Goal: Information Seeking & Learning: Learn about a topic

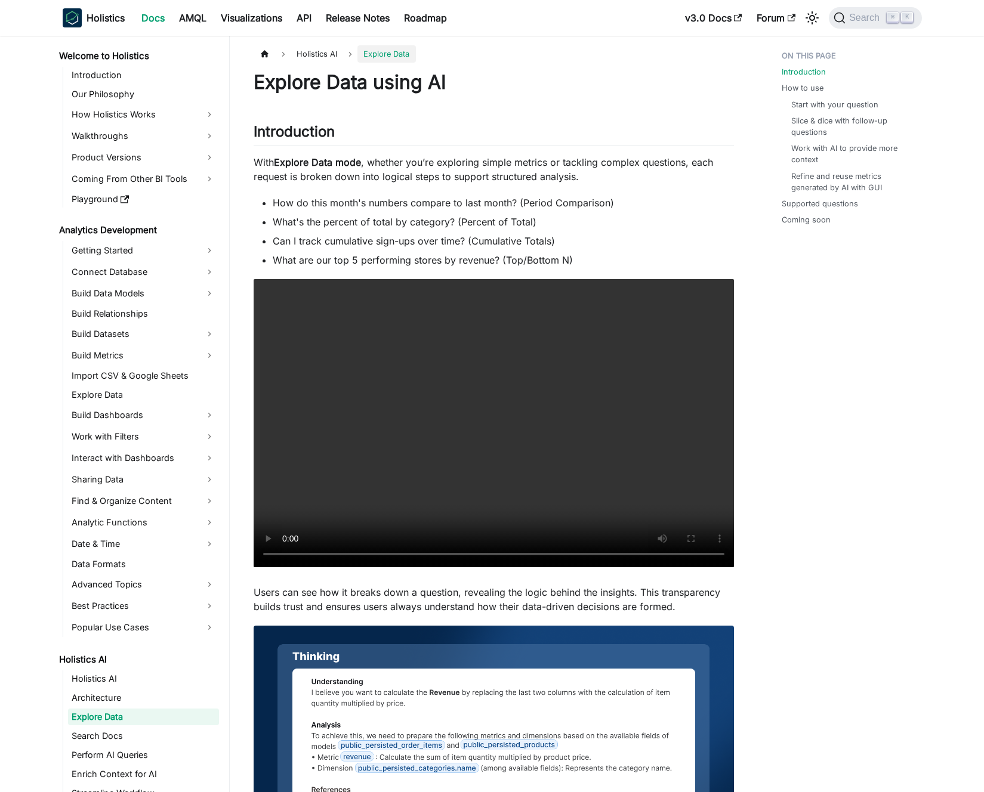
click at [379, 205] on li "How do this month's numbers compare to last month? (Period Comparison)" at bounding box center [503, 203] width 461 height 14
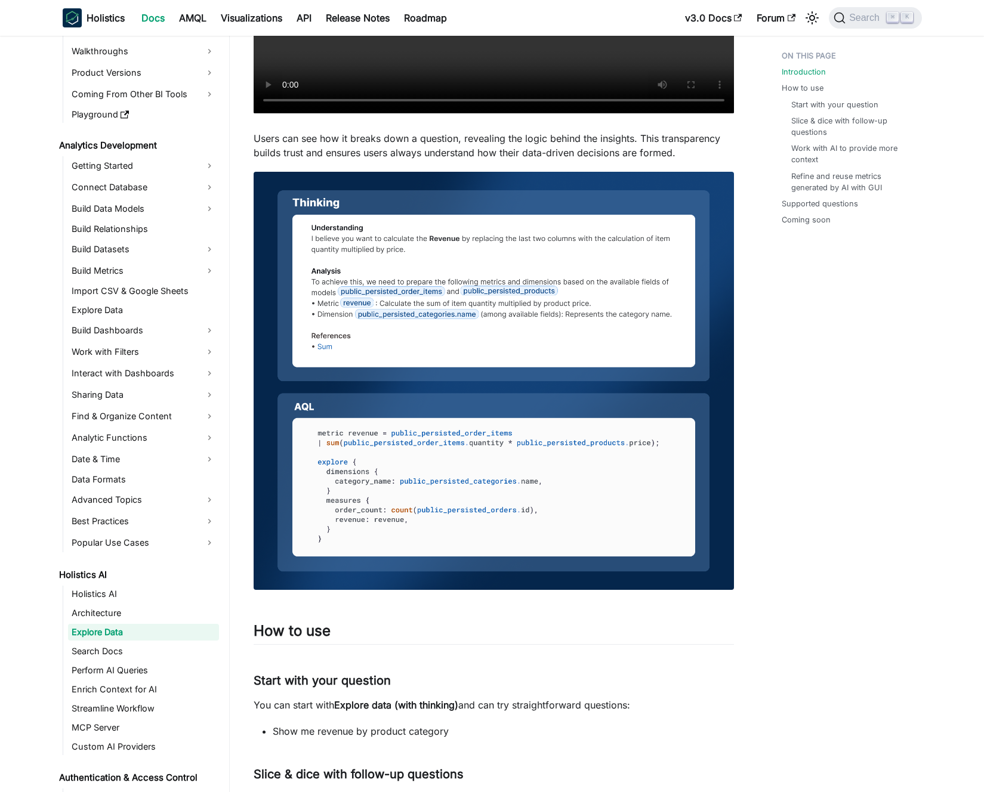
scroll to position [634, 0]
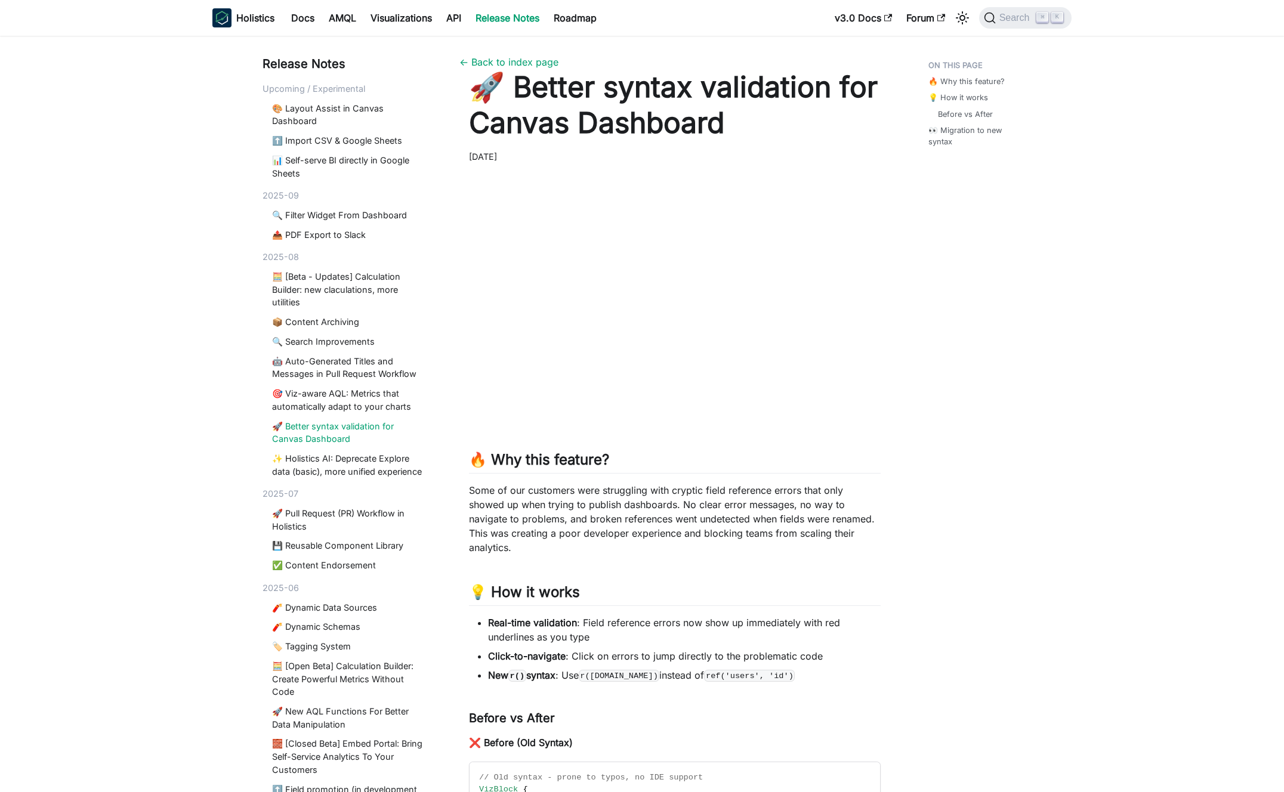
click at [603, 526] on p "Some of our customers were struggling with cryptic field reference errors that …" at bounding box center [675, 519] width 412 height 72
click at [603, 525] on p "Some of our customers were struggling with cryptic field reference errors that …" at bounding box center [675, 519] width 412 height 72
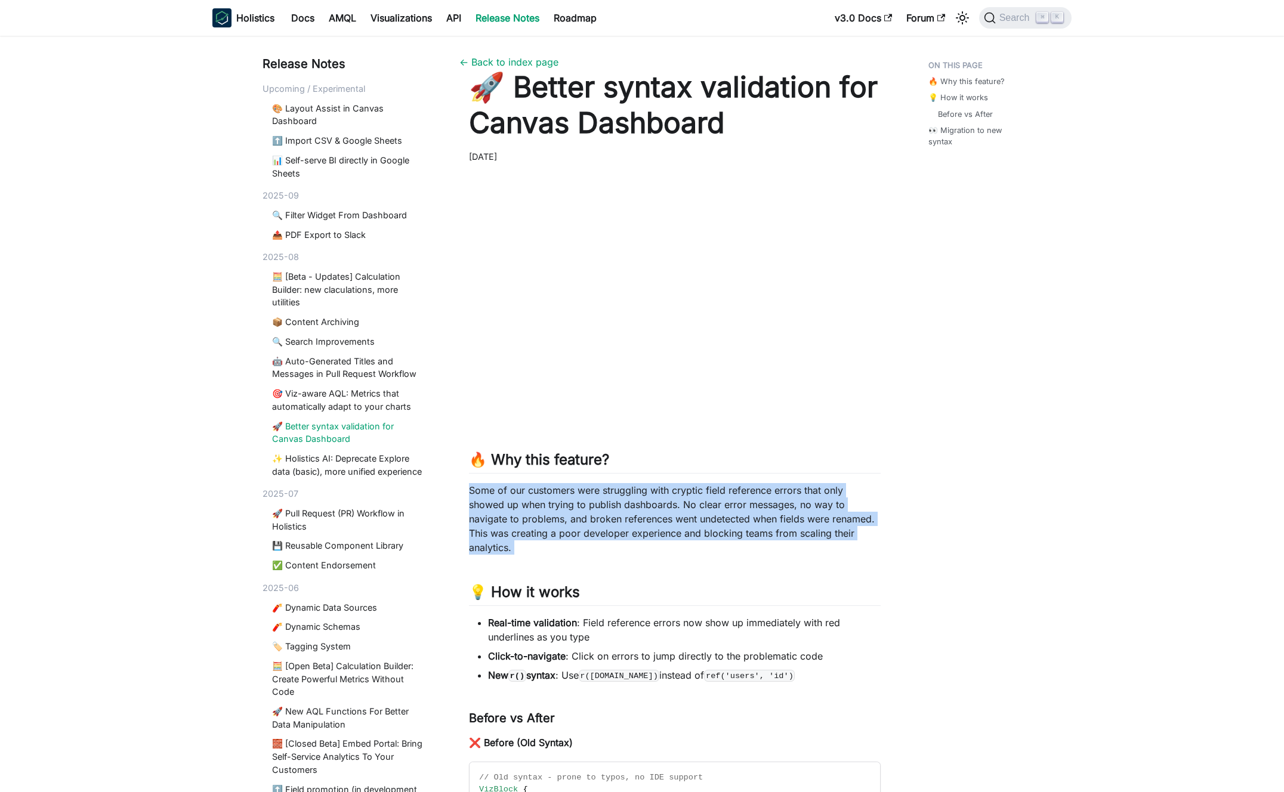
drag, startPoint x: 603, startPoint y: 525, endPoint x: 615, endPoint y: 520, distance: 13.1
click at [603, 525] on p "Some of our customers were struggling with cryptic field reference errors that …" at bounding box center [675, 519] width 412 height 72
click at [615, 520] on p "Some of our customers were struggling with cryptic field reference errors that …" at bounding box center [675, 519] width 412 height 72
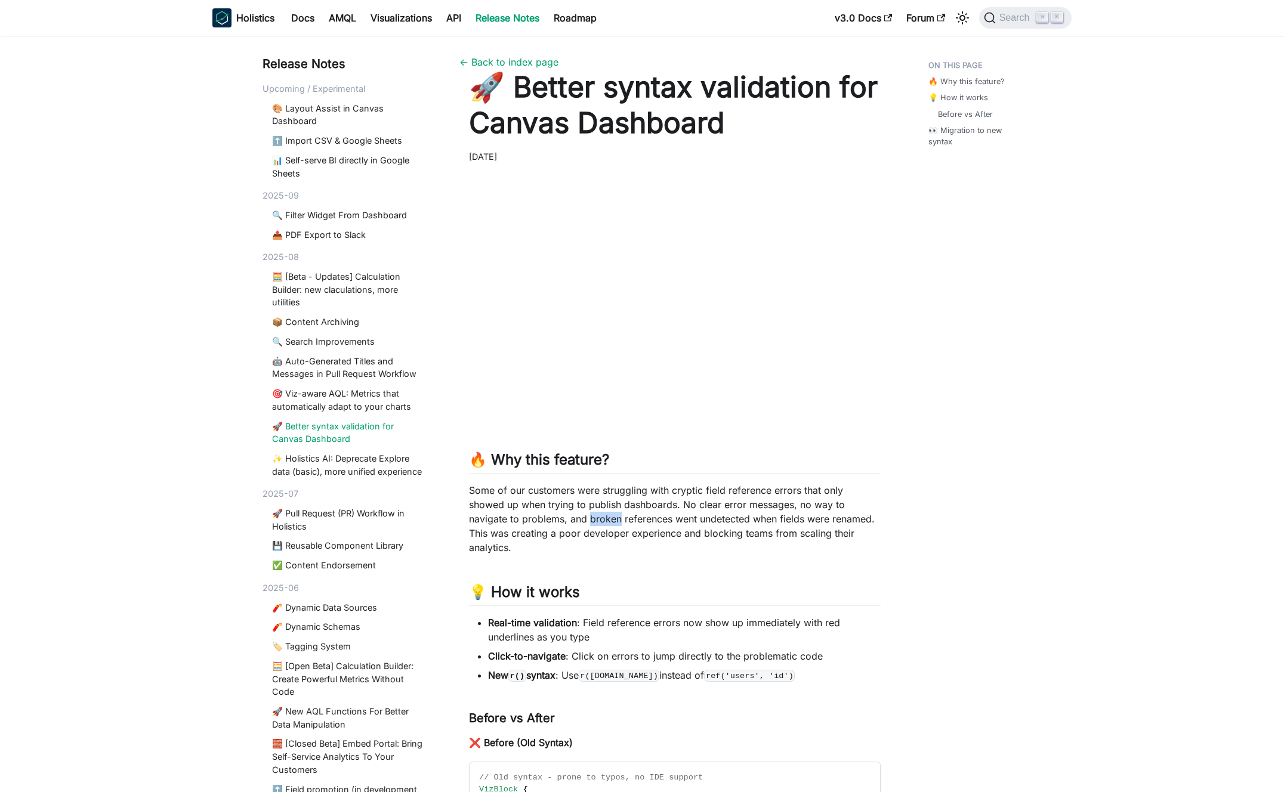
click at [615, 520] on p "Some of our customers were struggling with cryptic field reference errors that …" at bounding box center [675, 519] width 412 height 72
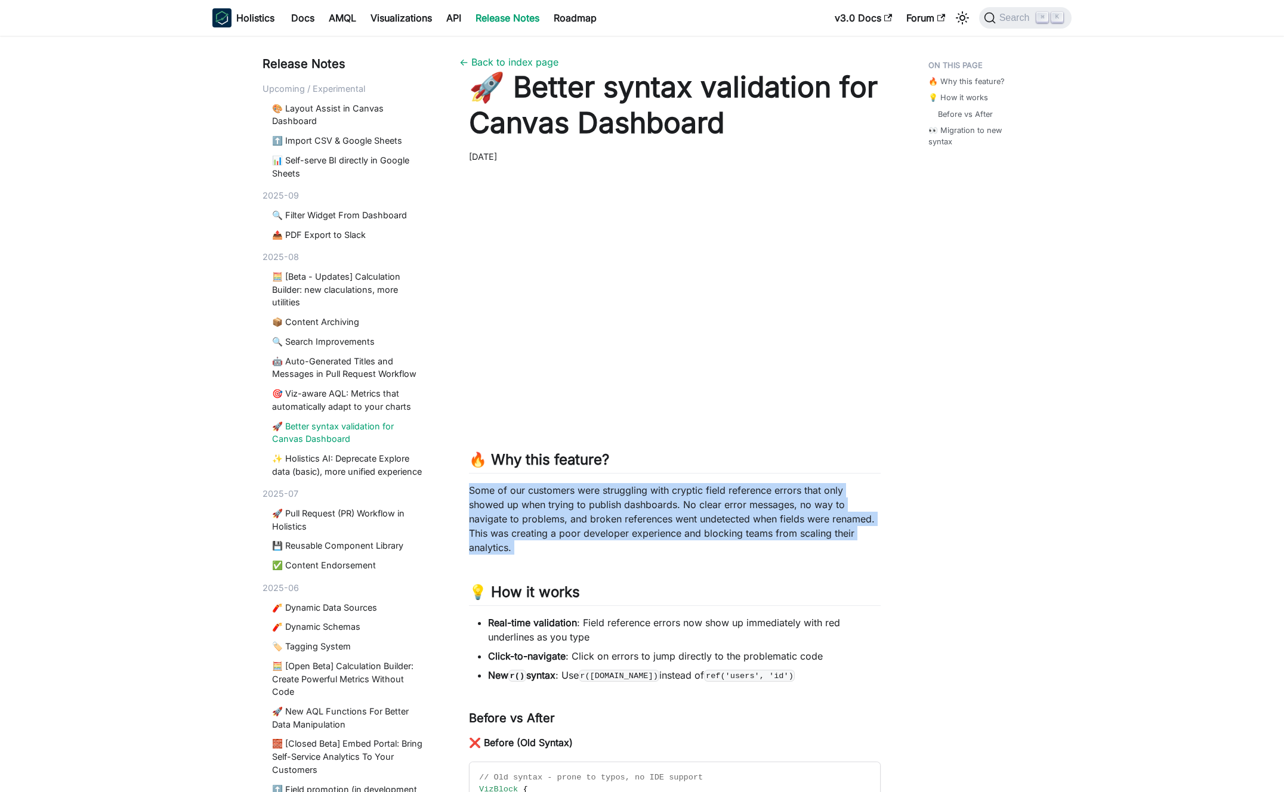
click at [615, 520] on p "Some of our customers were struggling with cryptic field reference errors that …" at bounding box center [675, 519] width 412 height 72
click at [623, 520] on p "Some of our customers were struggling with cryptic field reference errors that …" at bounding box center [675, 519] width 412 height 72
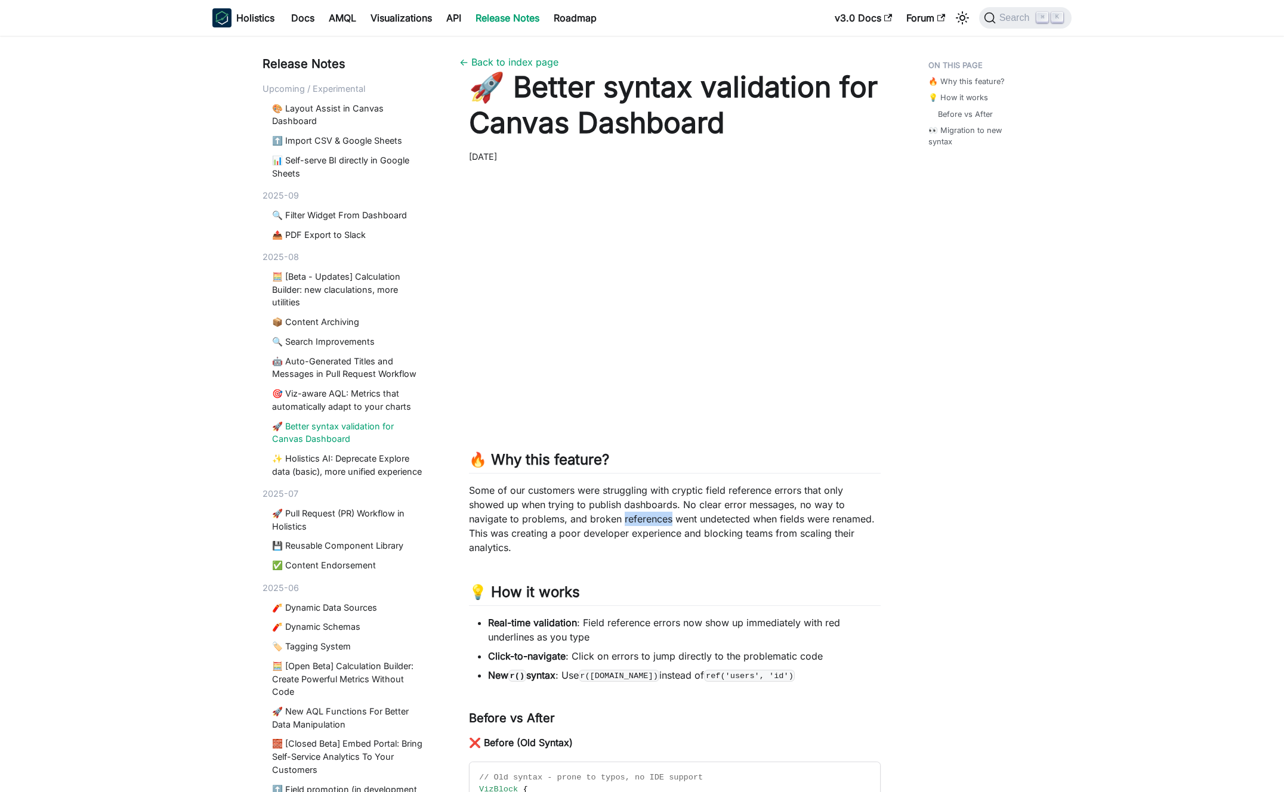
click at [623, 520] on p "Some of our customers were struggling with cryptic field reference errors that …" at bounding box center [675, 519] width 412 height 72
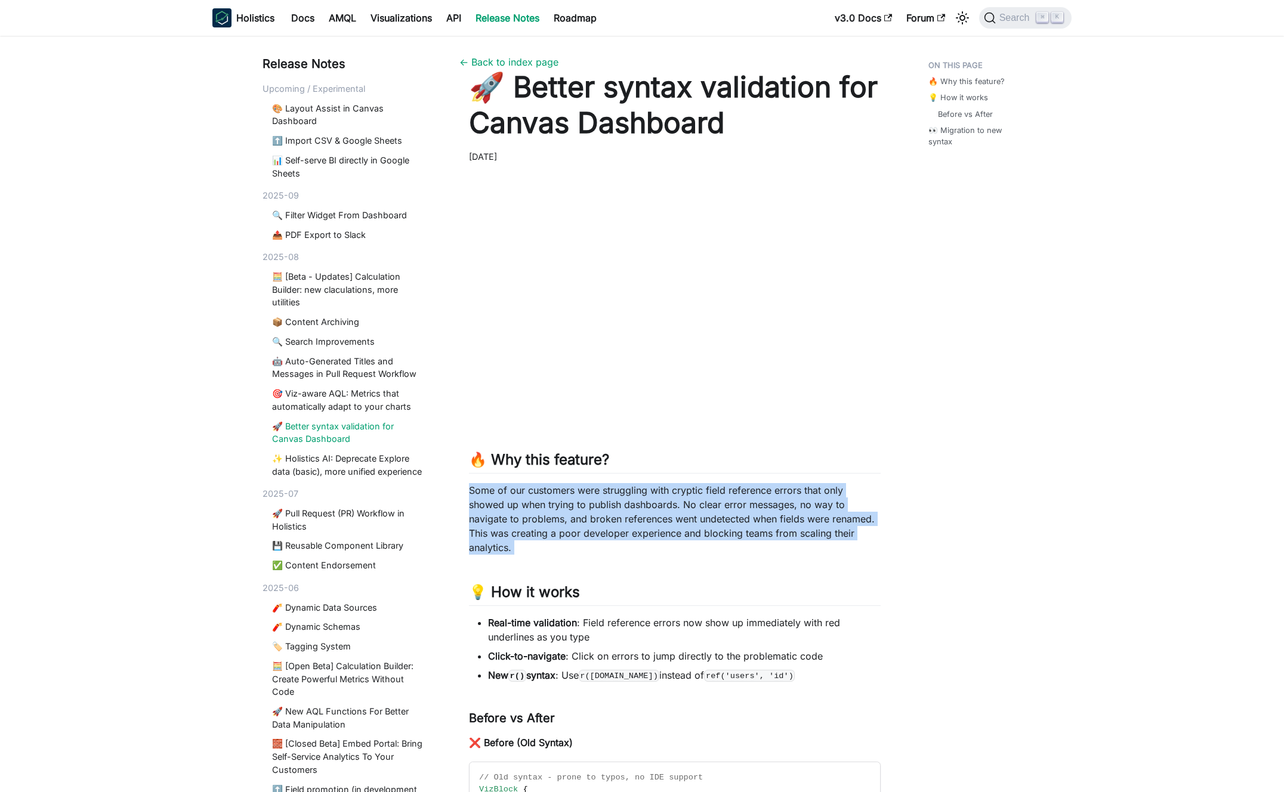
click at [623, 520] on p "Some of our customers were struggling with cryptic field reference errors that …" at bounding box center [675, 519] width 412 height 72
click at [629, 518] on p "Some of our customers were struggling with cryptic field reference errors that …" at bounding box center [675, 519] width 412 height 72
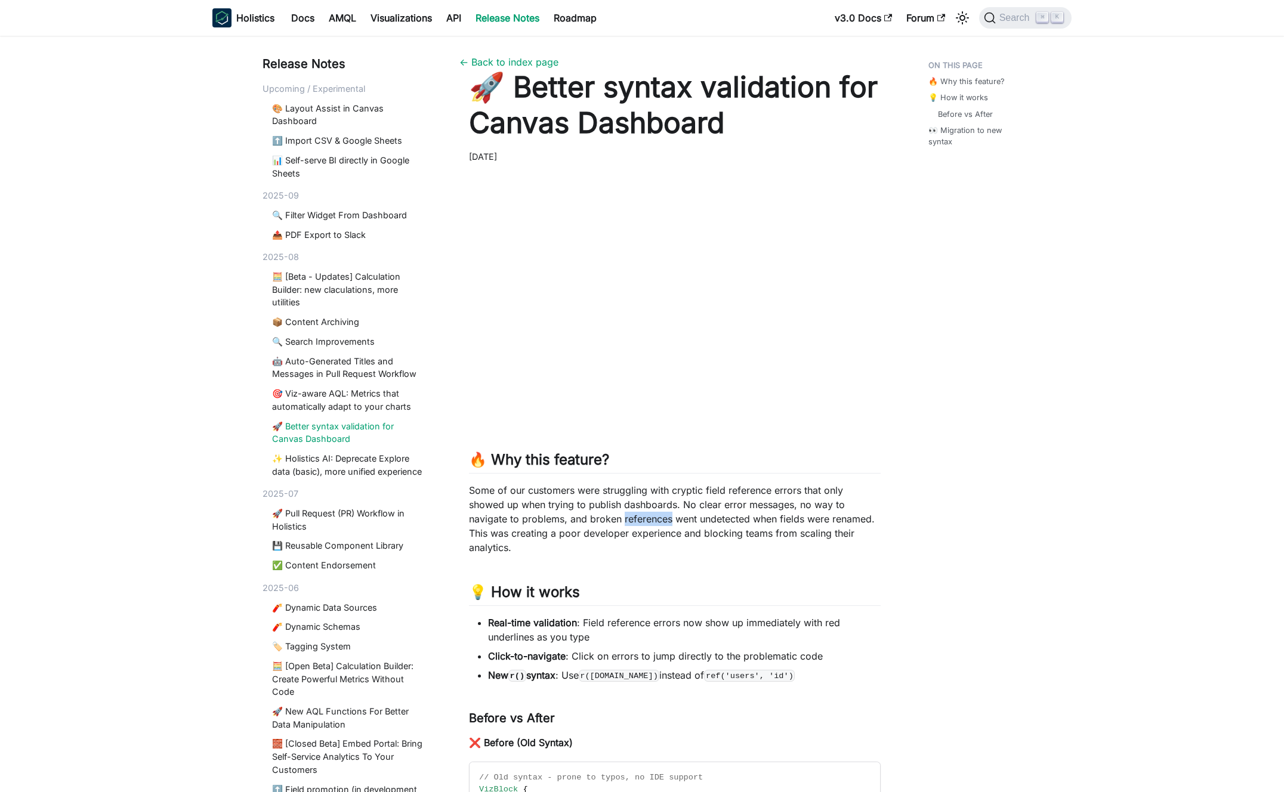
click at [629, 518] on p "Some of our customers were struggling with cryptic field reference errors that …" at bounding box center [675, 519] width 412 height 72
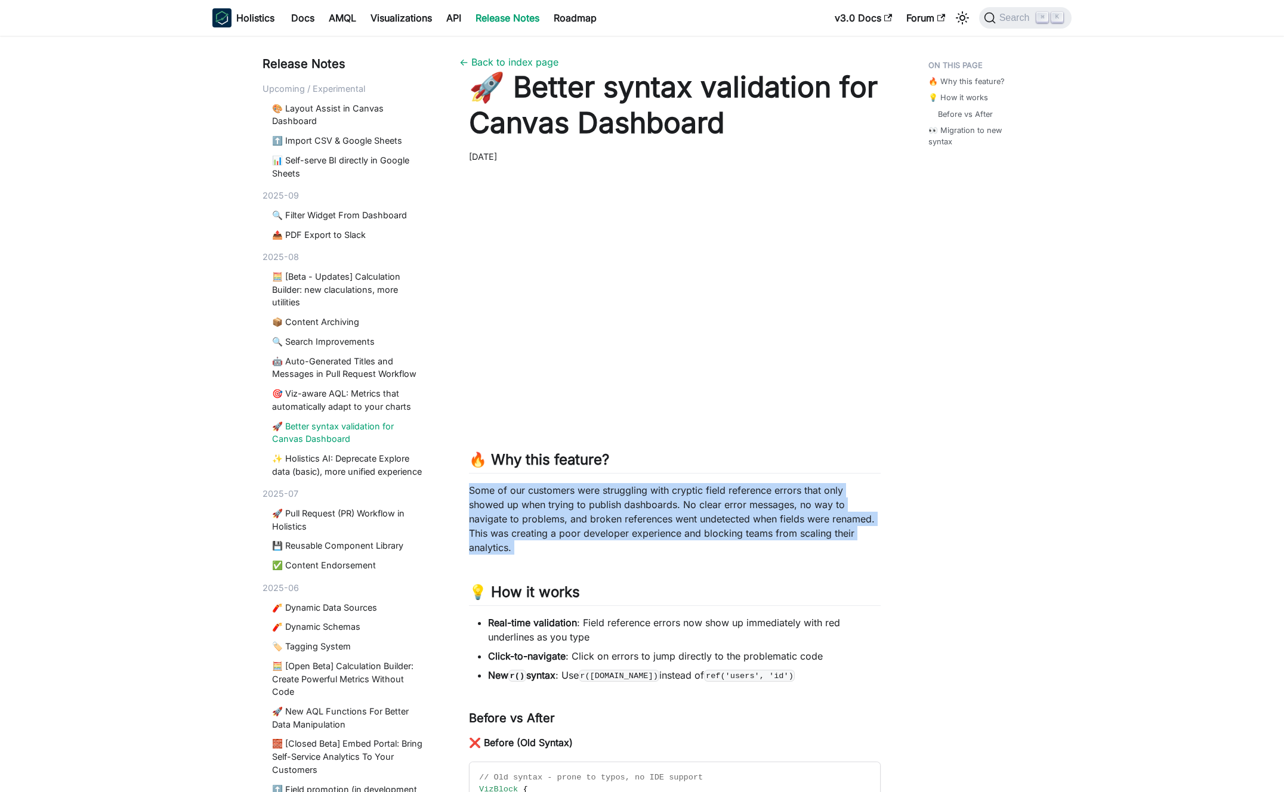
click at [629, 518] on p "Some of our customers were struggling with cryptic field reference errors that …" at bounding box center [675, 519] width 412 height 72
click at [633, 518] on p "Some of our customers were struggling with cryptic field reference errors that …" at bounding box center [675, 519] width 412 height 72
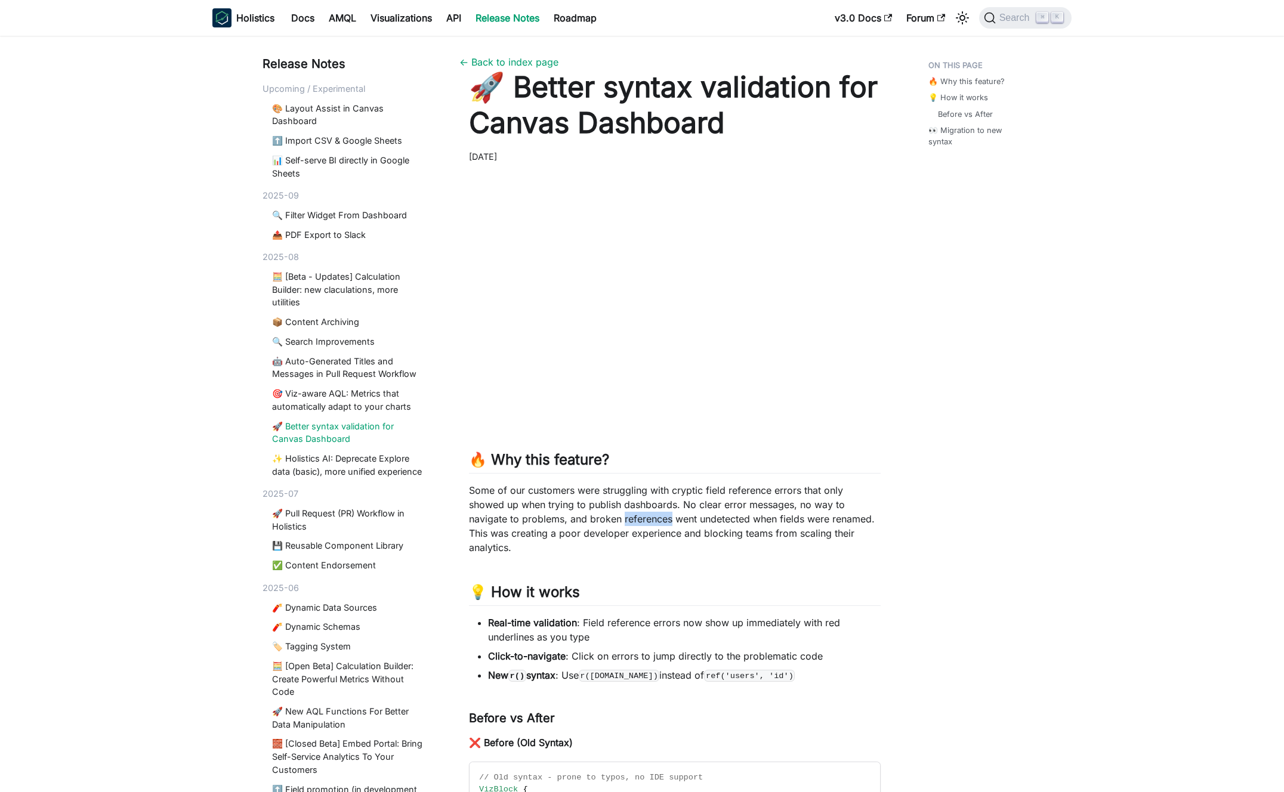
click at [633, 518] on p "Some of our customers were struggling with cryptic field reference errors that …" at bounding box center [675, 519] width 412 height 72
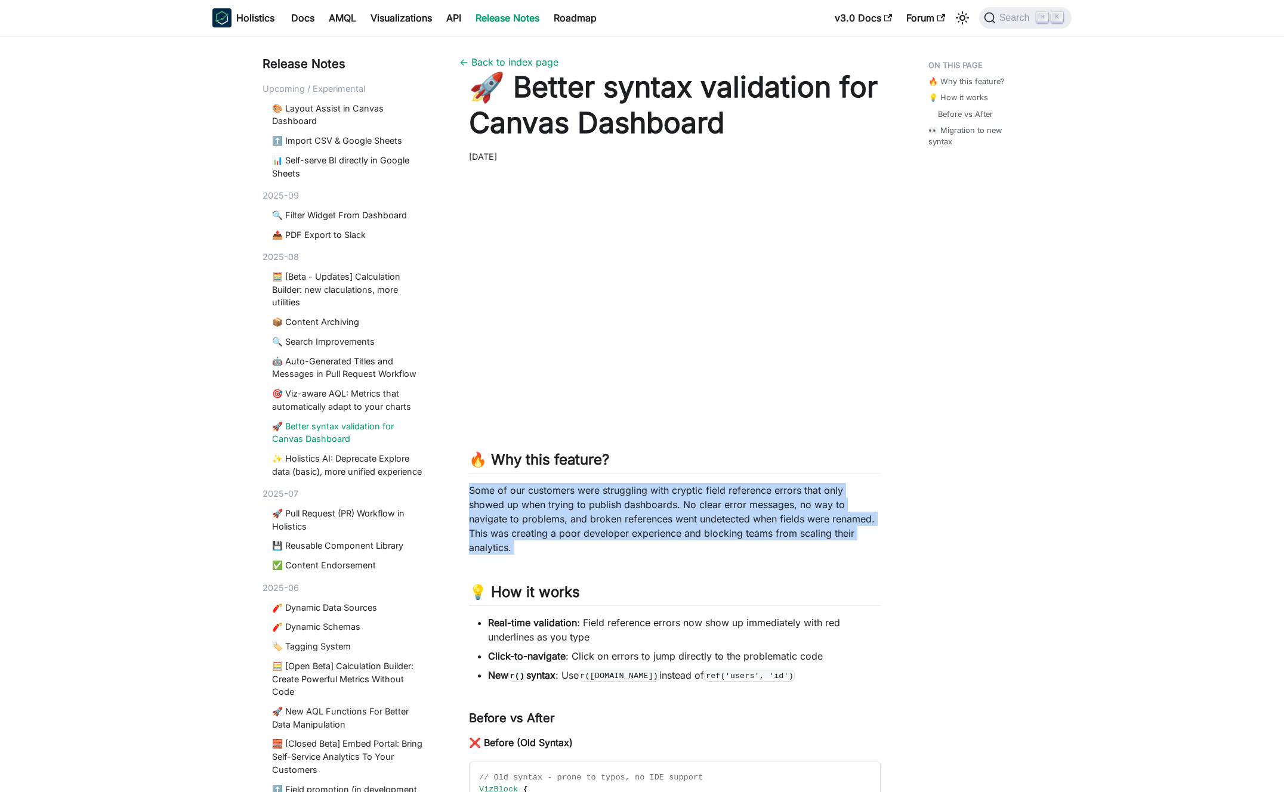
click at [633, 518] on p "Some of our customers were struggling with cryptic field reference errors that …" at bounding box center [675, 519] width 412 height 72
click at [627, 518] on p "Some of our customers were struggling with cryptic field reference errors that …" at bounding box center [675, 519] width 412 height 72
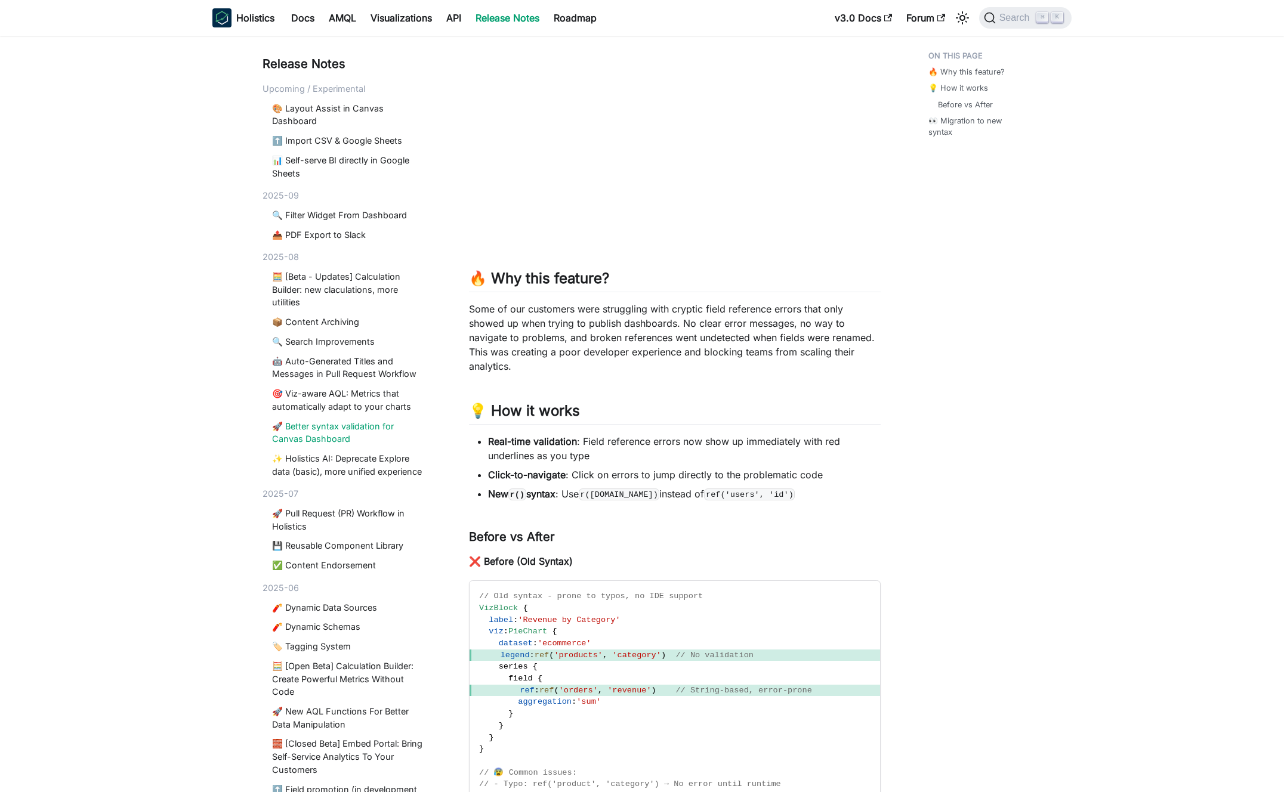
scroll to position [229, 0]
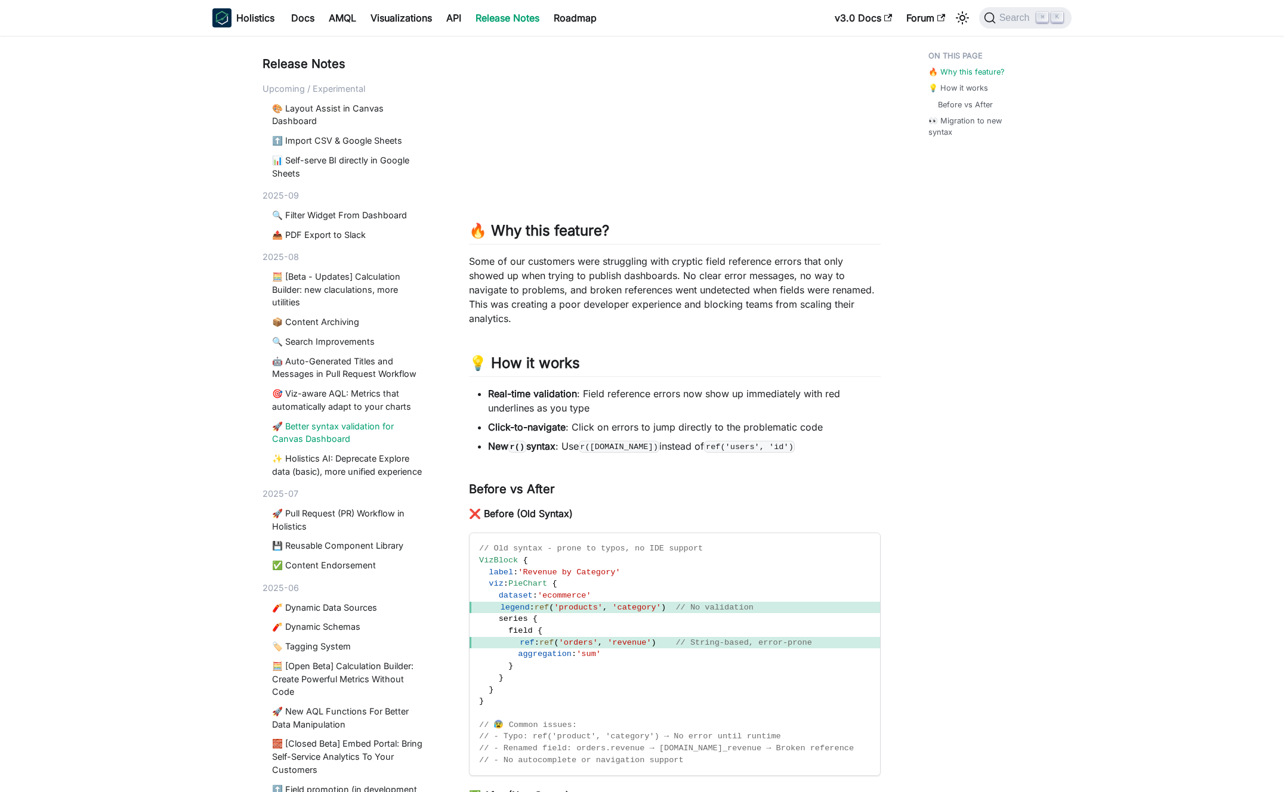
click at [655, 447] on li "New r() syntax : Use r(users.id) instead of ref('users', 'id')" at bounding box center [684, 446] width 392 height 14
drag, startPoint x: 655, startPoint y: 447, endPoint x: 653, endPoint y: 419, distance: 28.2
click at [653, 420] on ul "Real-time validation : Field reference errors now show up immediately with red …" at bounding box center [675, 419] width 412 height 67
click at [653, 420] on li "Click-to-navigate : Click on errors to jump directly to the problematic code" at bounding box center [684, 427] width 392 height 14
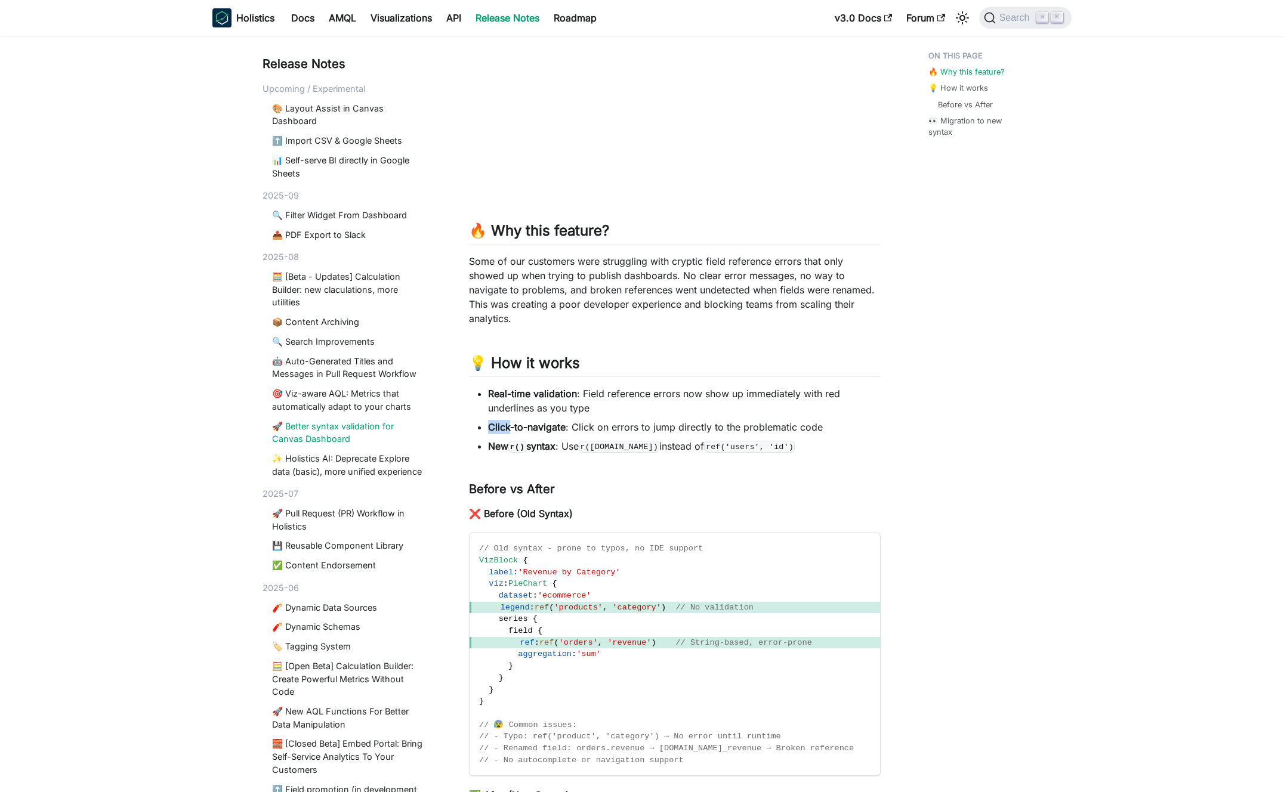
click at [653, 420] on li "Click-to-navigate : Click on errors to jump directly to the problematic code" at bounding box center [684, 427] width 392 height 14
drag, startPoint x: 653, startPoint y: 419, endPoint x: 651, endPoint y: 404, distance: 15.0
click at [653, 419] on ul "Real-time validation : Field reference errors now show up immediately with red …" at bounding box center [675, 419] width 412 height 67
click at [650, 401] on li "Real-time validation : Field reference errors now show up immediately with red …" at bounding box center [684, 400] width 392 height 29
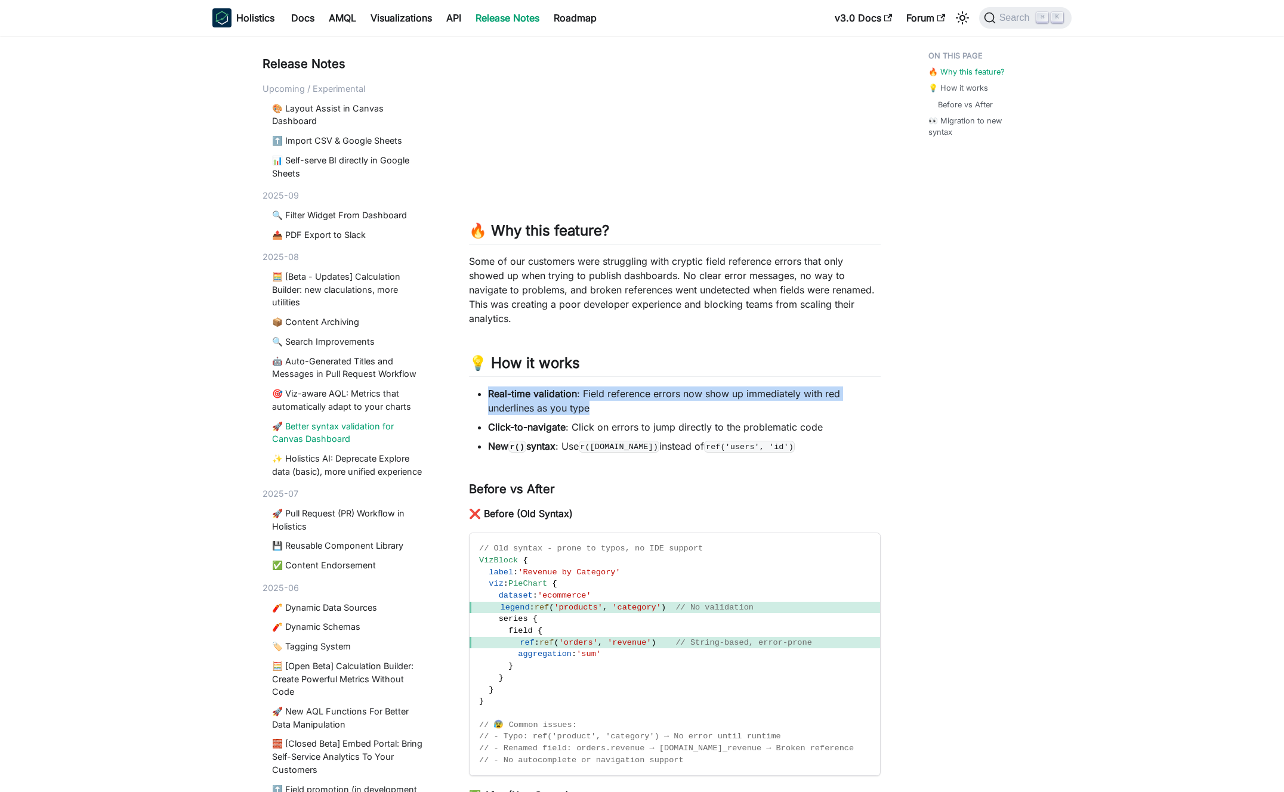
click at [650, 401] on li "Real-time validation : Field reference errors now show up immediately with red …" at bounding box center [684, 400] width 392 height 29
click at [658, 401] on li "Real-time validation : Field reference errors now show up immediately with red …" at bounding box center [684, 400] width 392 height 29
click at [668, 402] on li "Real-time validation : Field reference errors now show up immediately with red …" at bounding box center [684, 400] width 392 height 29
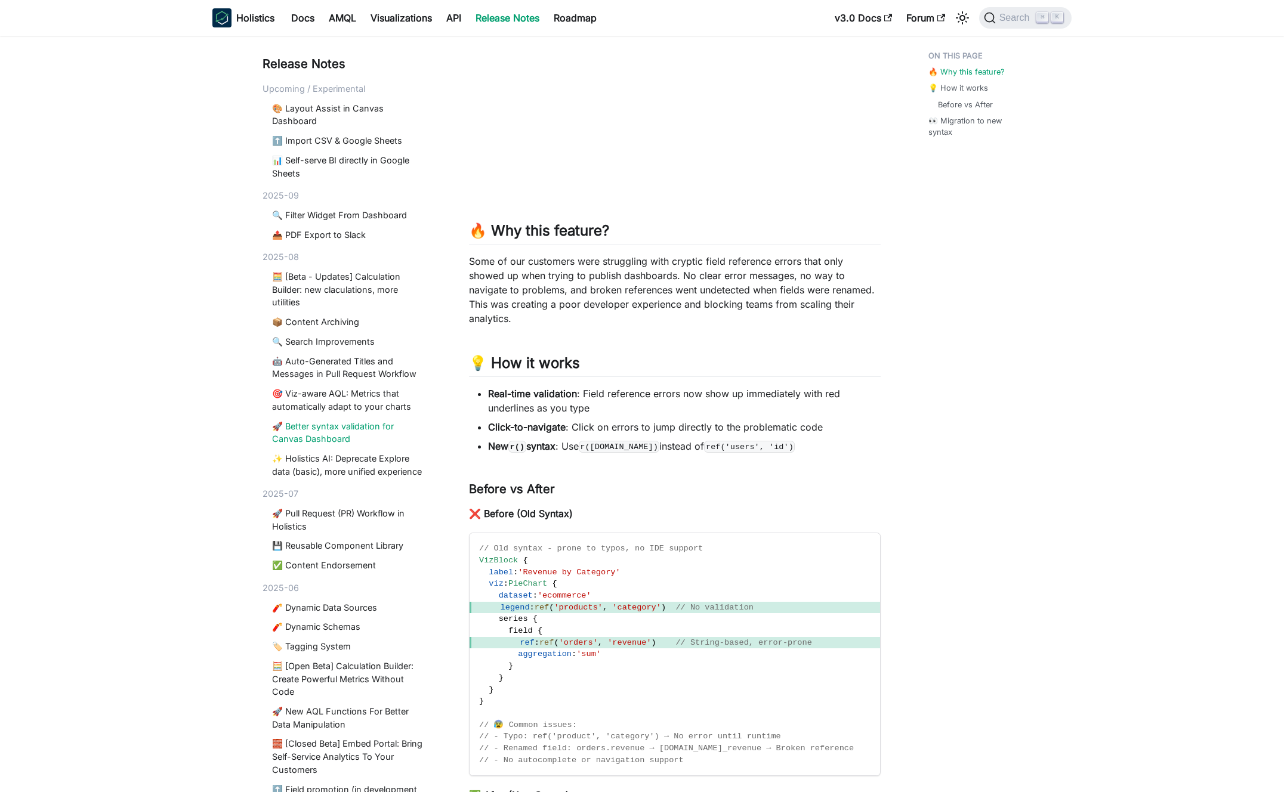
click at [674, 428] on li "Click-to-navigate : Click on errors to jump directly to the problematic code" at bounding box center [684, 427] width 392 height 14
click at [661, 430] on li "Click-to-navigate : Click on errors to jump directly to the problematic code" at bounding box center [684, 427] width 392 height 14
click at [663, 452] on li "New r() syntax : Use r(users.id) instead of ref('users', 'id')" at bounding box center [684, 446] width 392 height 14
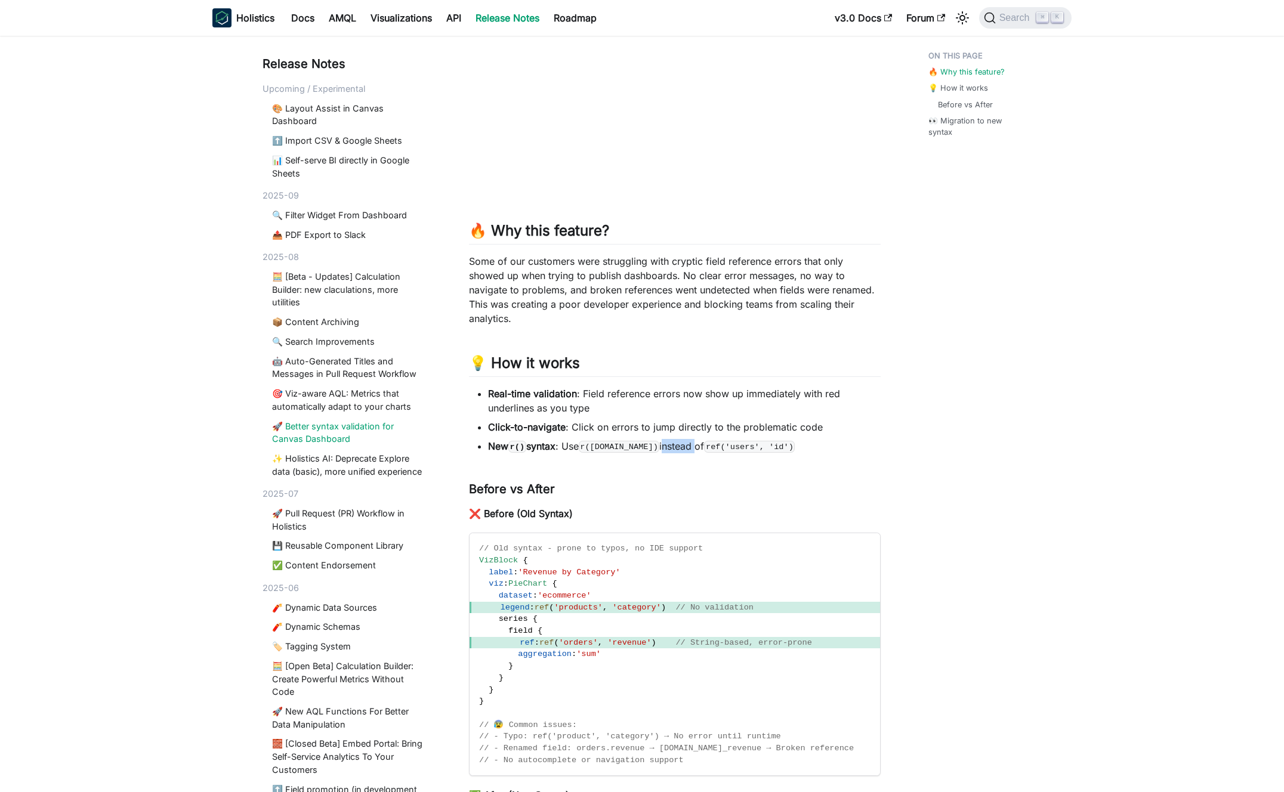
click at [663, 452] on li "New r() syntax : Use r(users.id) instead of ref('users', 'id')" at bounding box center [684, 446] width 392 height 14
click at [670, 447] on li "New r() syntax : Use r(users.id) instead of ref('users', 'id')" at bounding box center [684, 446] width 392 height 14
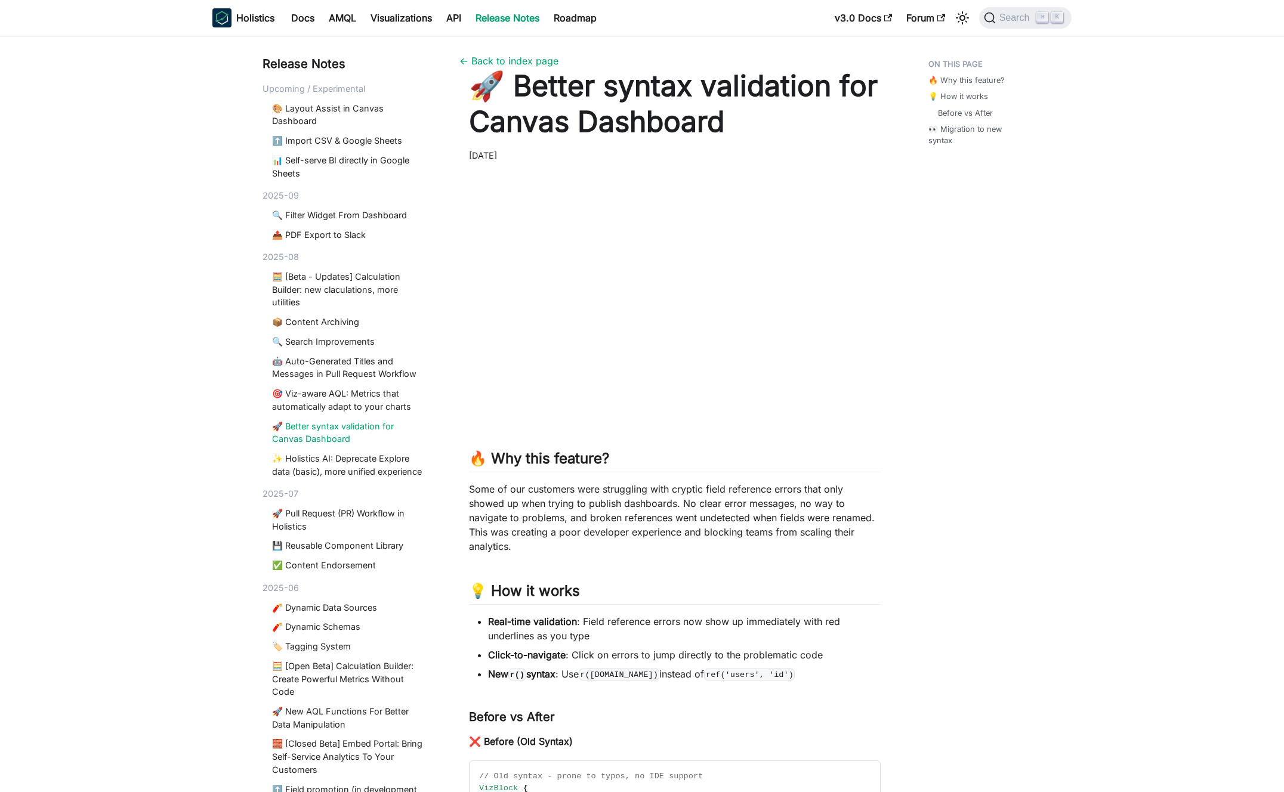
scroll to position [0, 0]
click at [652, 125] on h1 "🚀 Better syntax validation for Canvas Dashboard" at bounding box center [675, 105] width 412 height 72
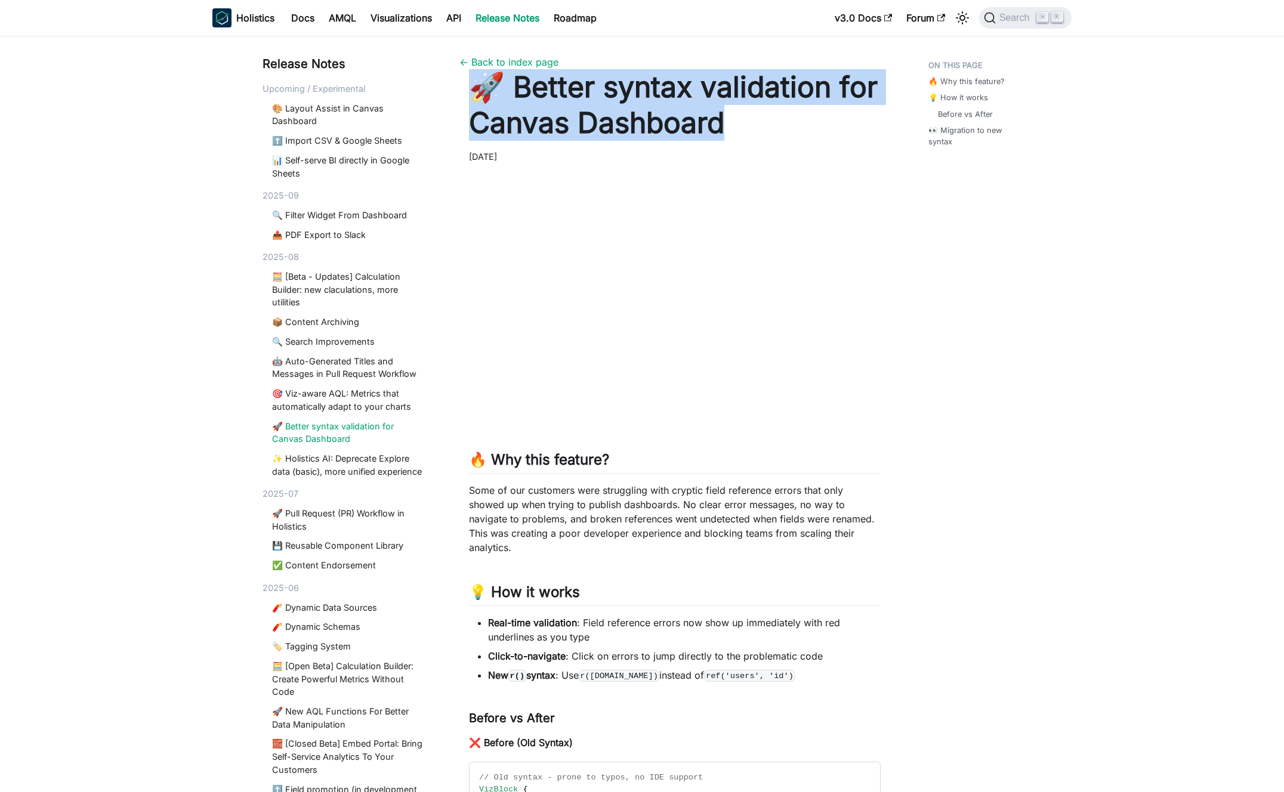
click at [652, 125] on h1 "🚀 Better syntax validation for Canvas Dashboard" at bounding box center [675, 105] width 412 height 72
click at [661, 123] on h1 "🚀 Better syntax validation for Canvas Dashboard" at bounding box center [675, 105] width 412 height 72
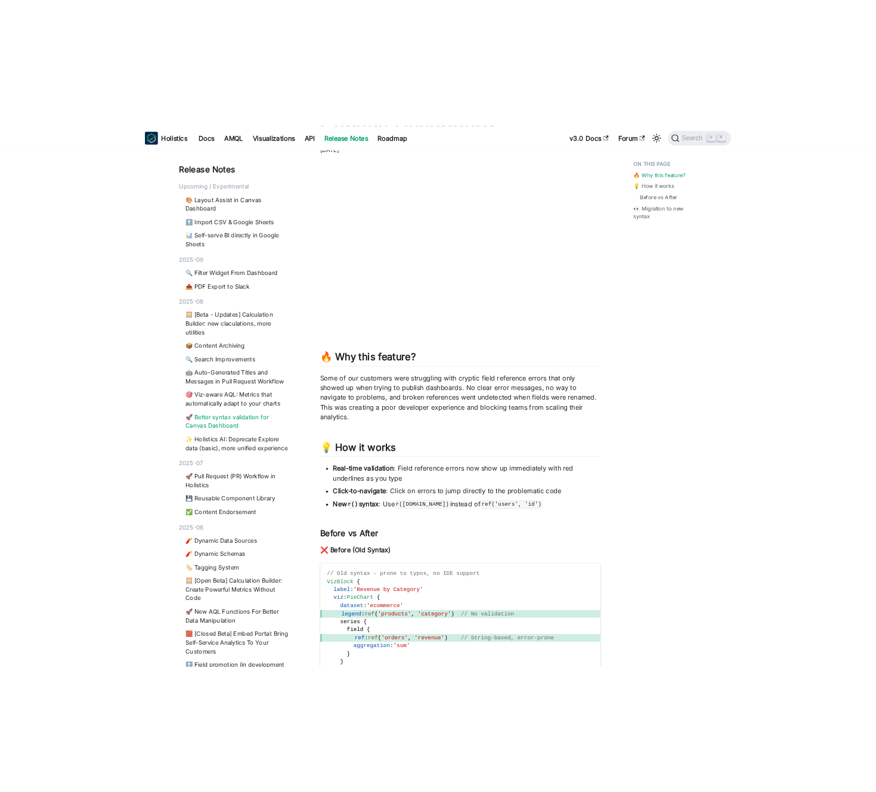
scroll to position [125, 0]
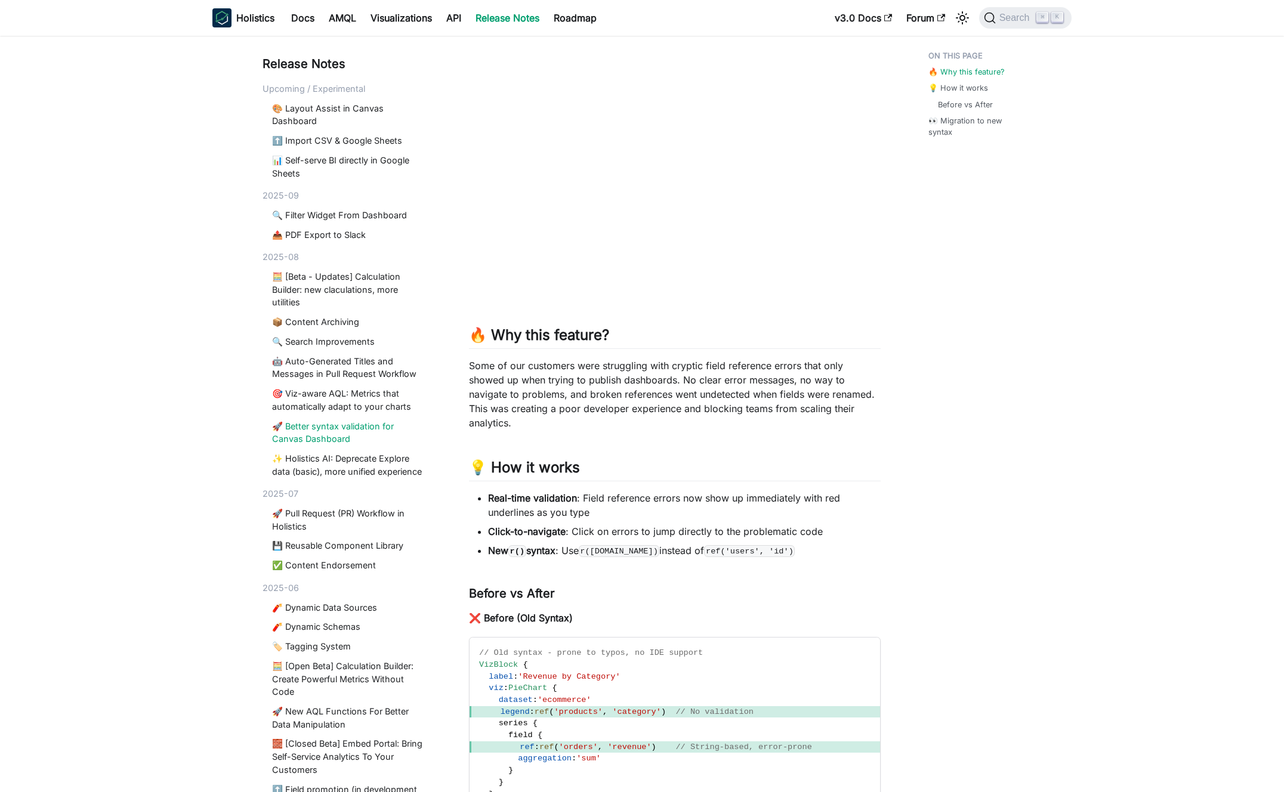
click at [678, 366] on p "Some of our customers were struggling with cryptic field reference errors that …" at bounding box center [675, 394] width 412 height 72
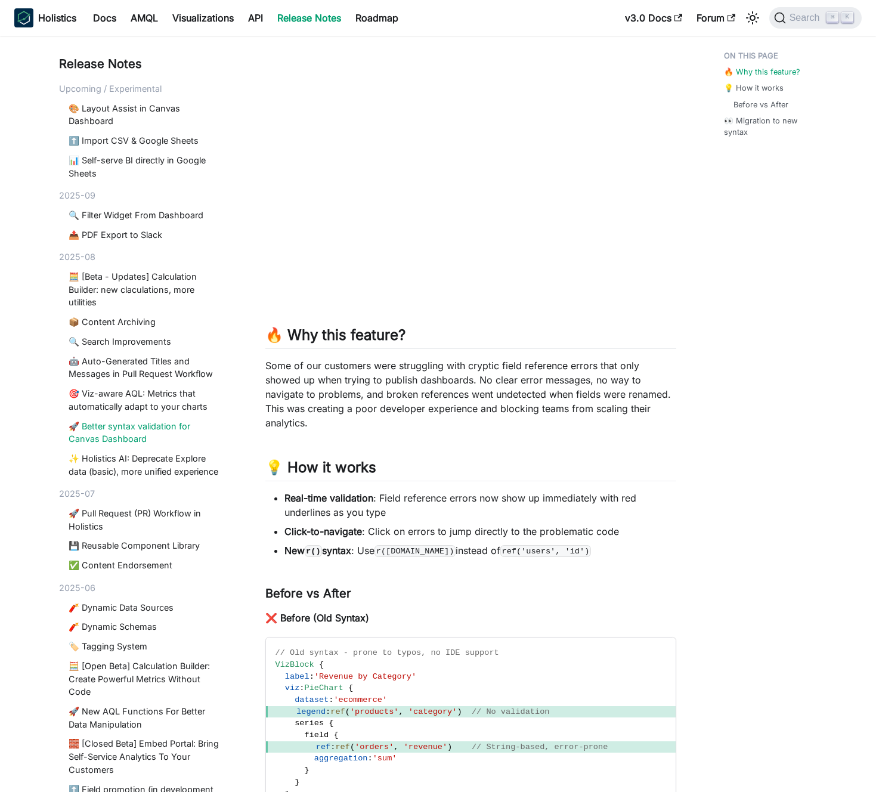
click at [447, 379] on p "Some of our customers were struggling with cryptic field reference errors that …" at bounding box center [471, 394] width 412 height 72
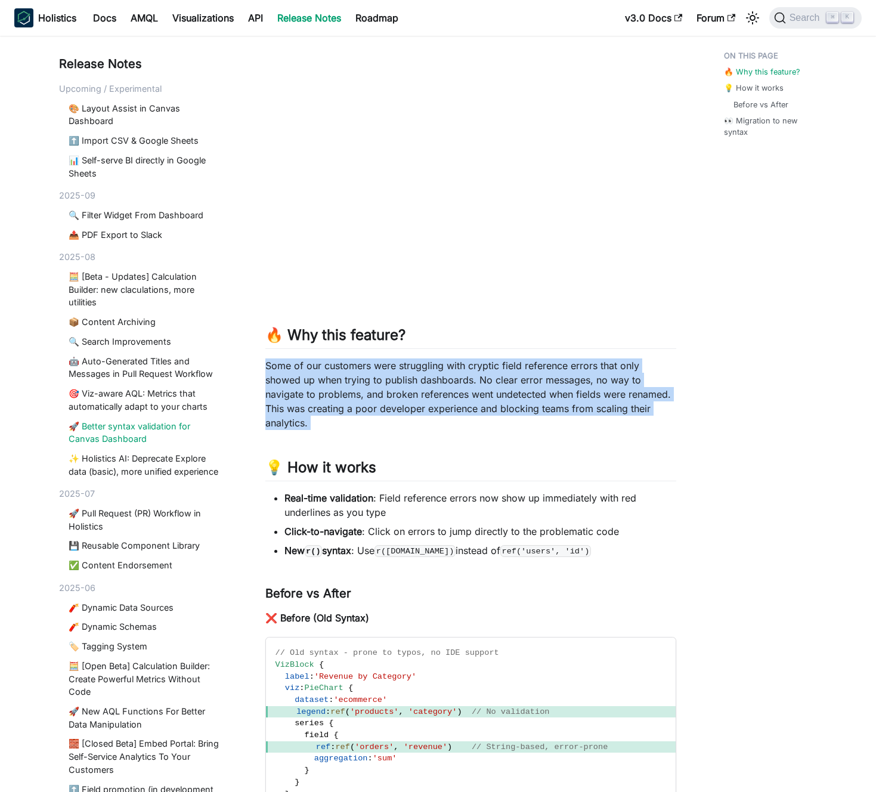
click at [447, 379] on p "Some of our customers were struggling with cryptic field reference errors that …" at bounding box center [471, 394] width 412 height 72
click at [440, 379] on p "Some of our customers were struggling with cryptic field reference errors that …" at bounding box center [471, 394] width 412 height 72
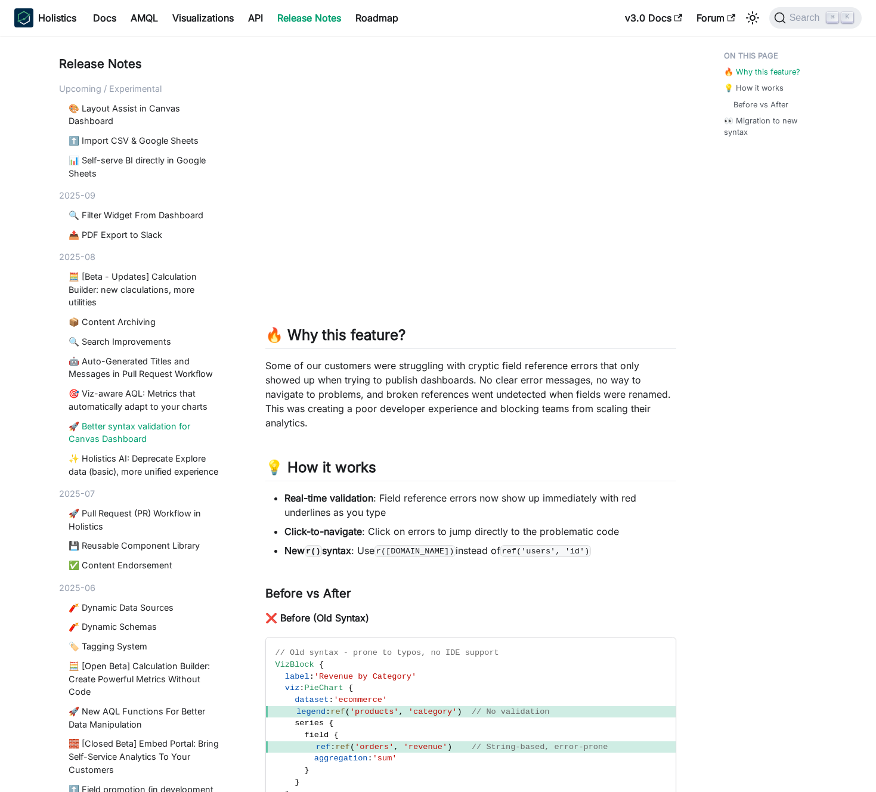
click at [683, 187] on article "🚀 Better syntax validation for Canvas Dashboard August 6, 2025 🔥 Why this featu…" at bounding box center [471, 663] width 431 height 1436
click at [691, 187] on main "← Back to index page 🚀 Better syntax validation for Canvas Dashboard August 6, …" at bounding box center [471, 697] width 459 height 1535
click at [544, 374] on p "Some of our customers were struggling with cryptic field reference errors that …" at bounding box center [471, 394] width 412 height 72
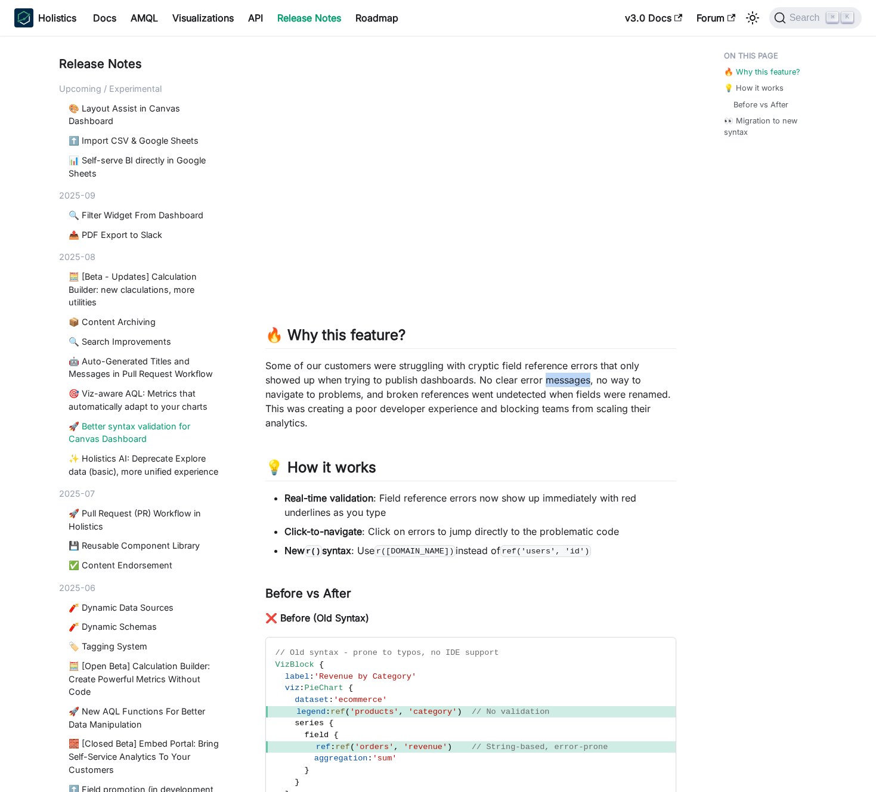
click at [544, 374] on p "Some of our customers were struggling with cryptic field reference errors that …" at bounding box center [471, 394] width 412 height 72
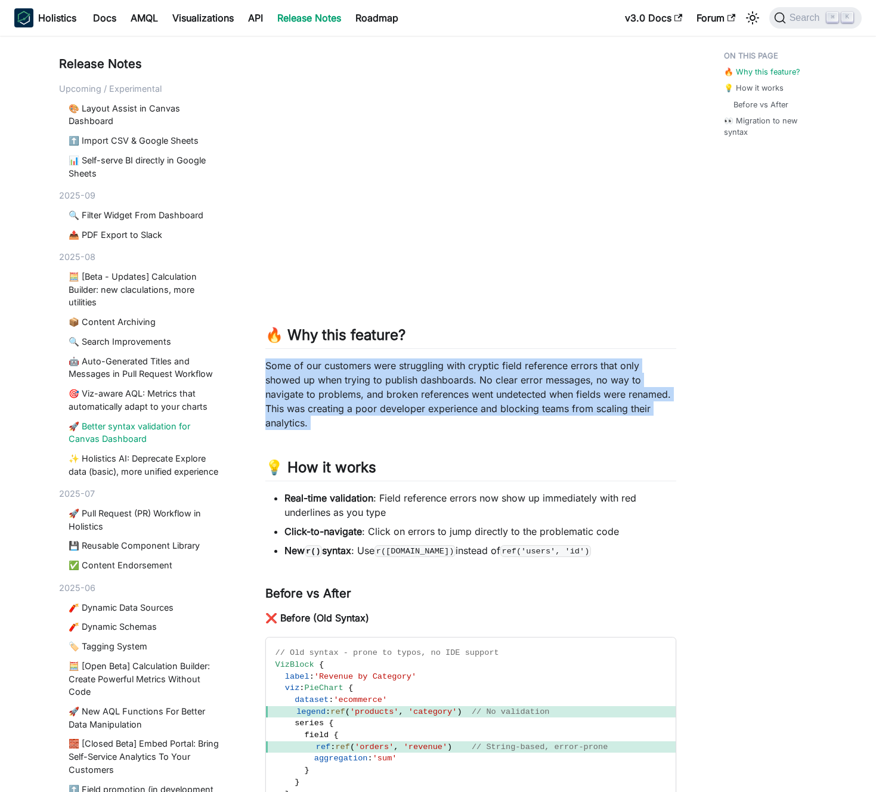
click at [544, 374] on p "Some of our customers were struggling with cryptic field reference errors that …" at bounding box center [471, 394] width 412 height 72
click at [525, 373] on p "Some of our customers were struggling with cryptic field reference errors that …" at bounding box center [471, 394] width 412 height 72
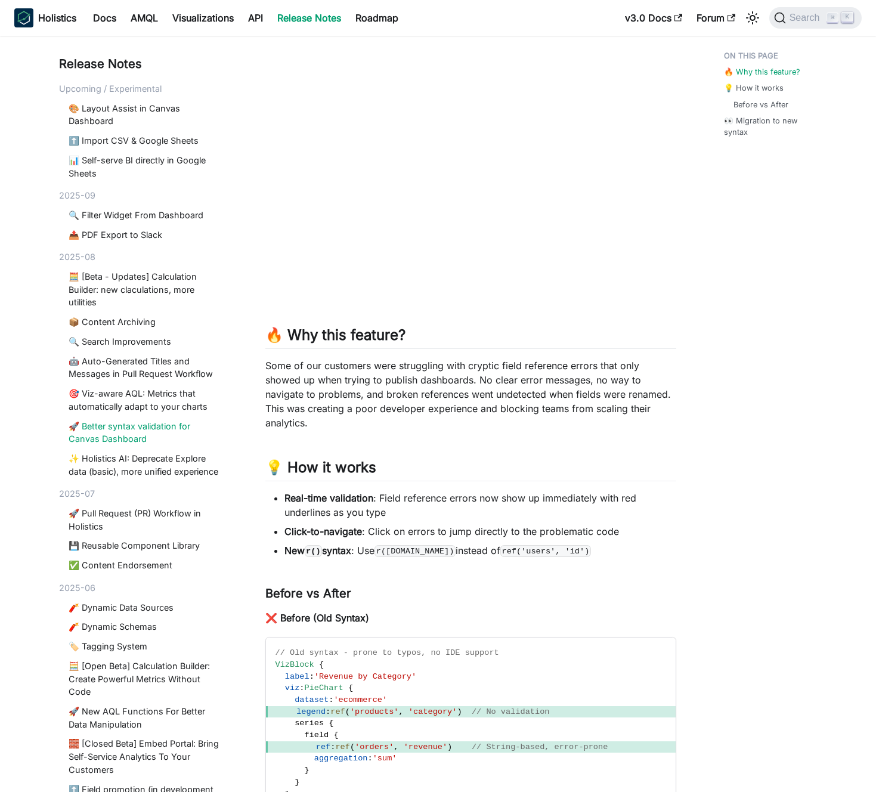
click at [471, 398] on p "Some of our customers were struggling with cryptic field reference errors that …" at bounding box center [471, 394] width 412 height 72
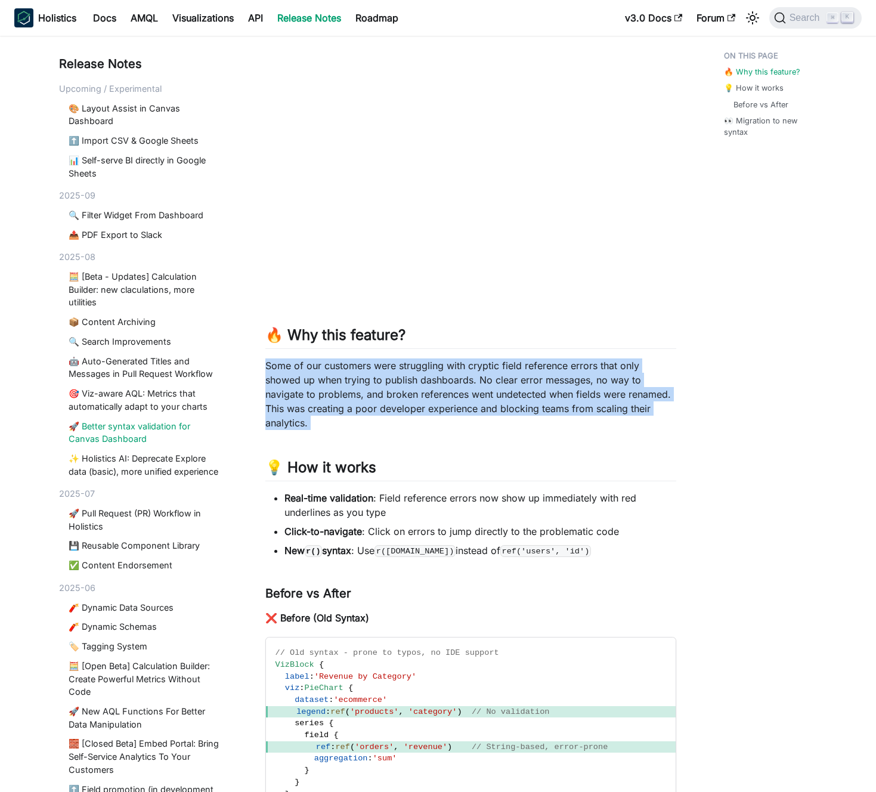
click at [471, 398] on p "Some of our customers were struggling with cryptic field reference errors that …" at bounding box center [471, 394] width 412 height 72
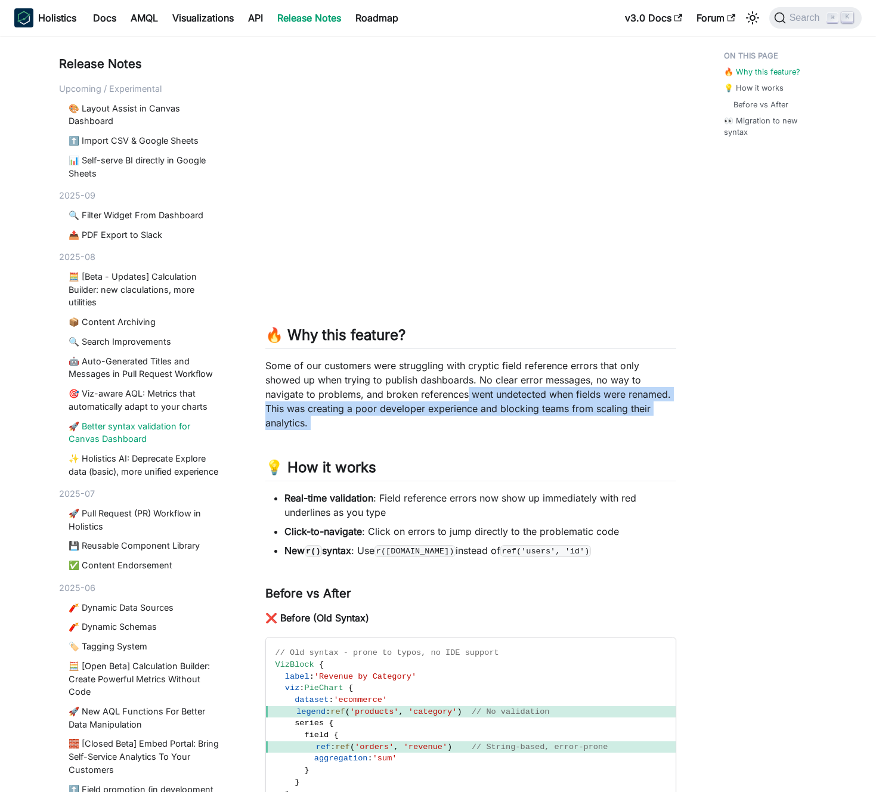
click at [464, 394] on p "Some of our customers were struggling with cryptic field reference errors that …" at bounding box center [471, 394] width 412 height 72
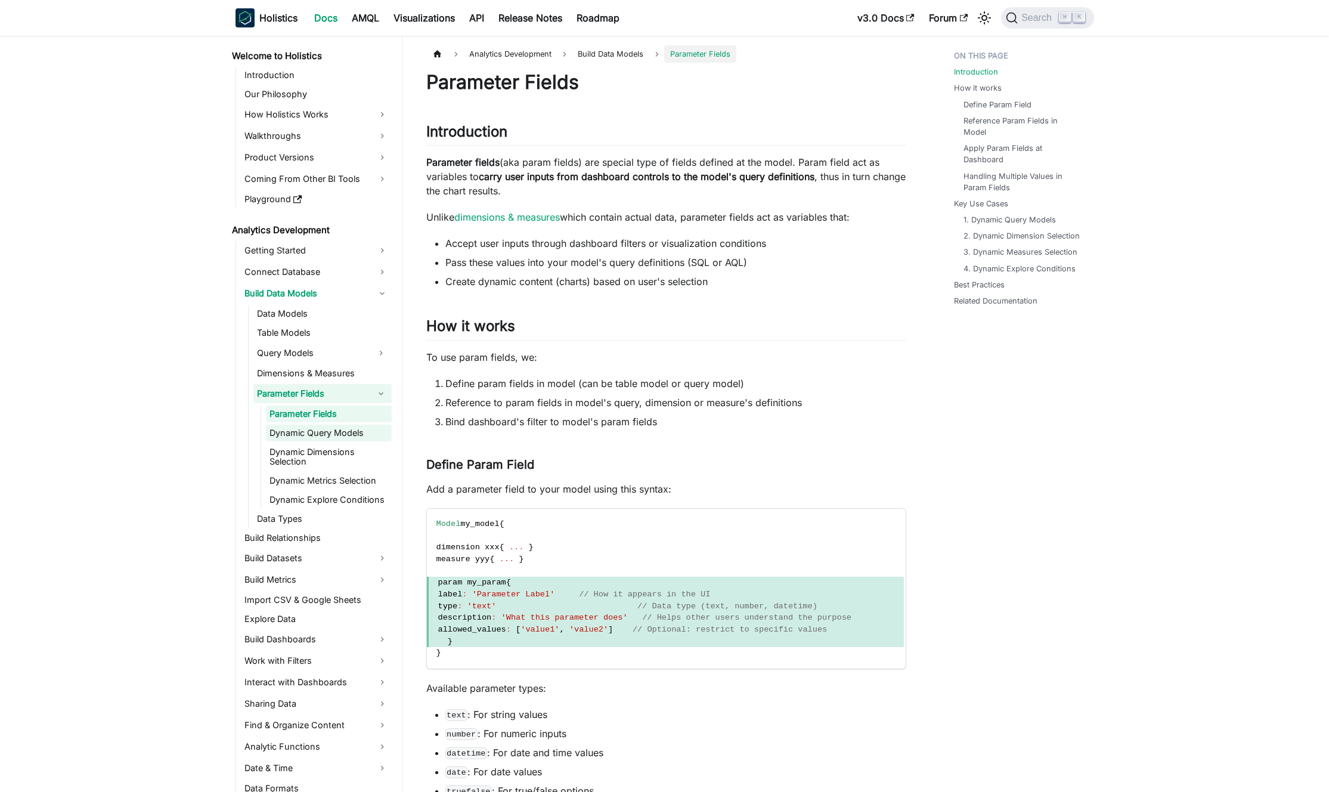
click at [347, 438] on link "Dynamic Query Models" at bounding box center [329, 433] width 126 height 17
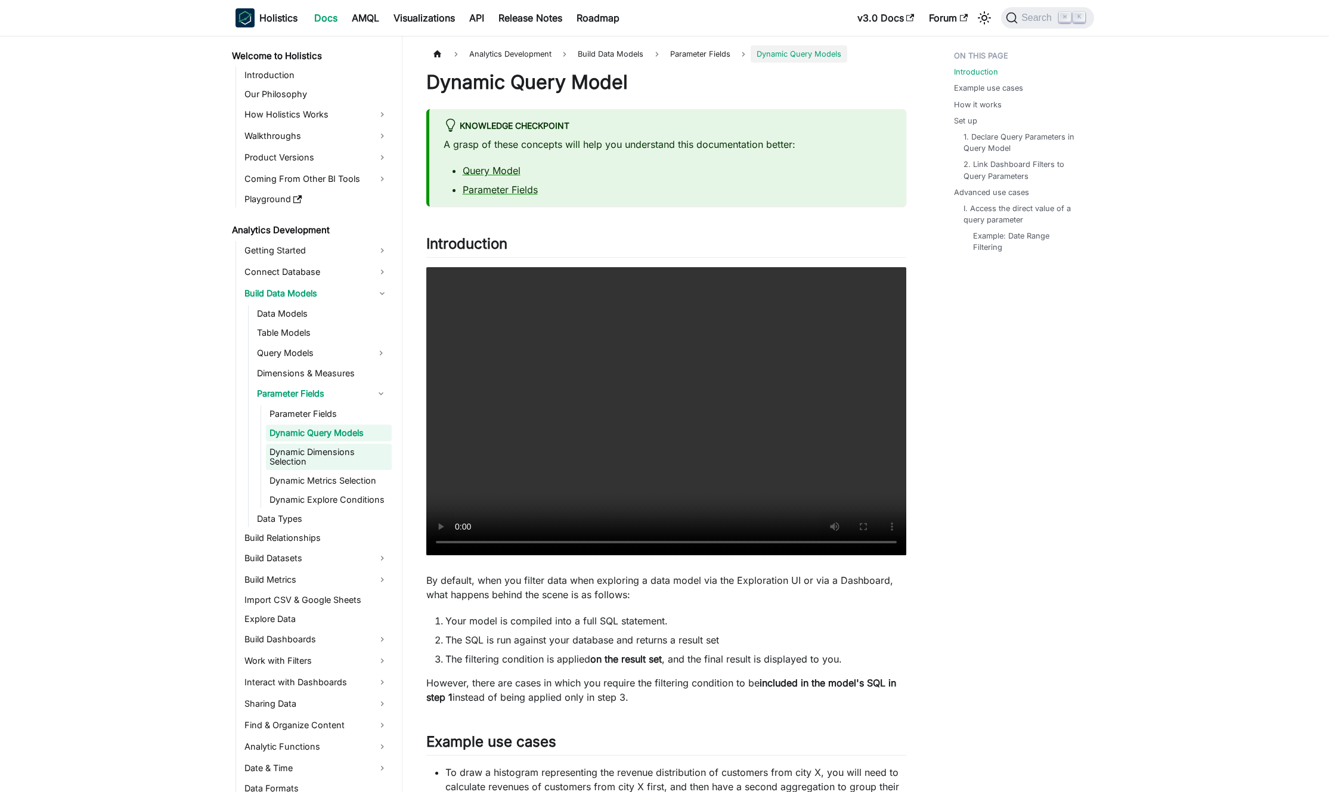
click at [339, 457] on link "Dynamic Dimensions Selection" at bounding box center [329, 457] width 126 height 26
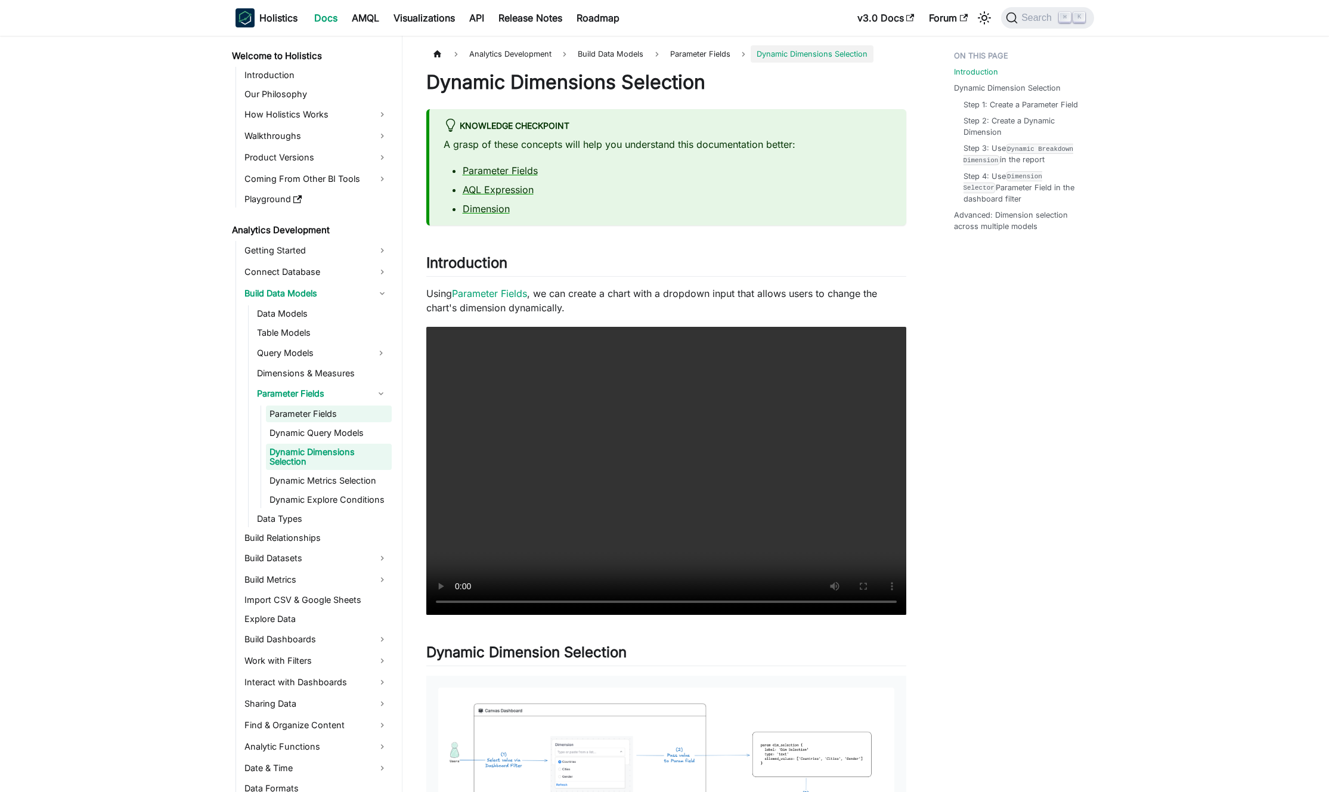
click at [333, 420] on link "Parameter Fields" at bounding box center [329, 414] width 126 height 17
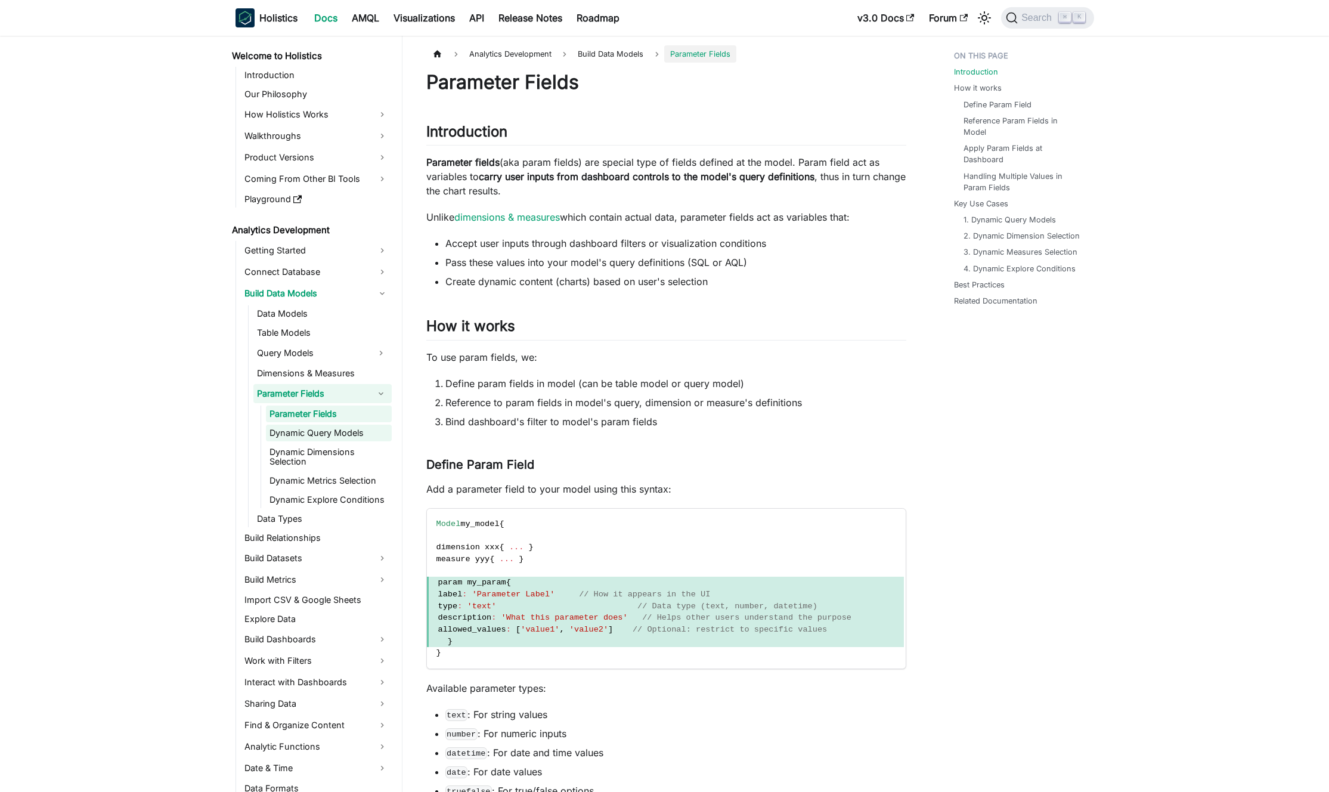
click at [333, 432] on link "Dynamic Query Models" at bounding box center [329, 433] width 126 height 17
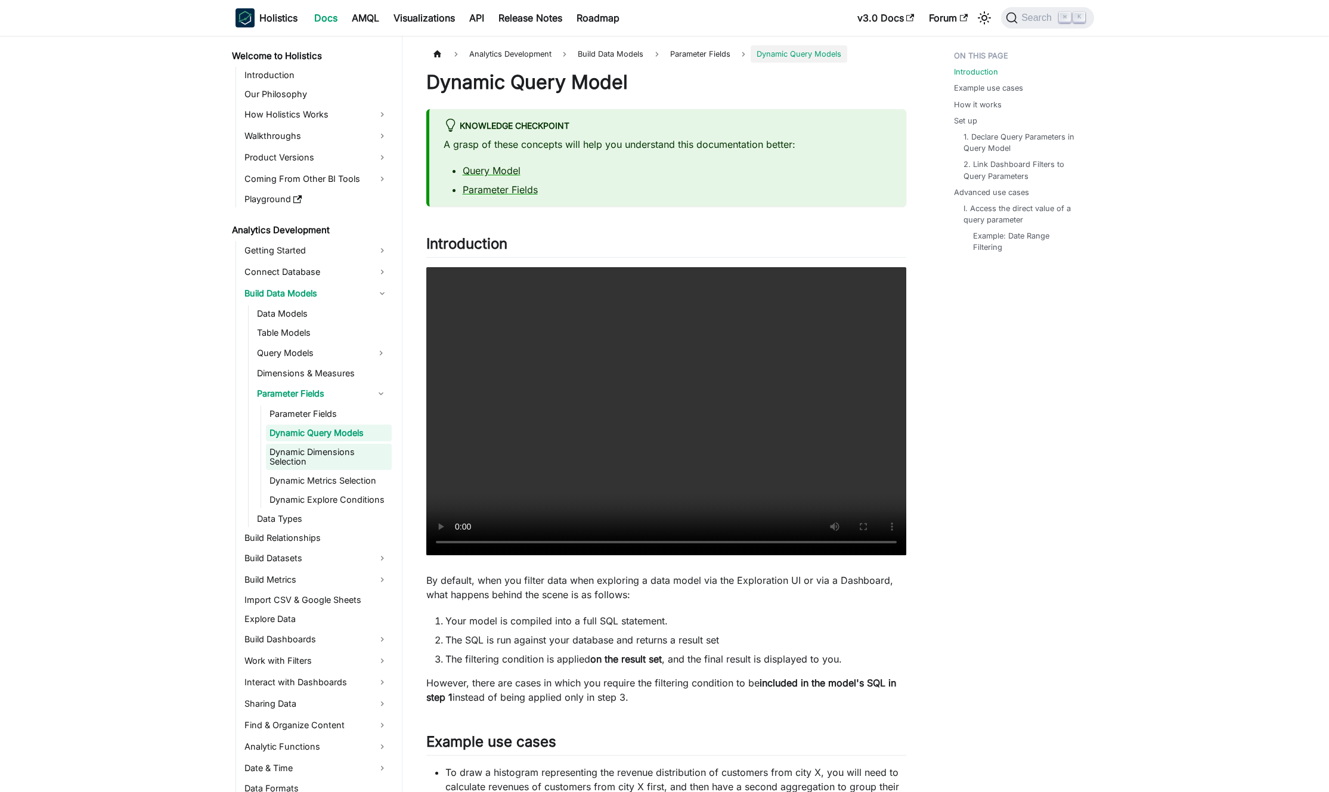
click at [332, 462] on link "Dynamic Dimensions Selection" at bounding box center [329, 457] width 126 height 26
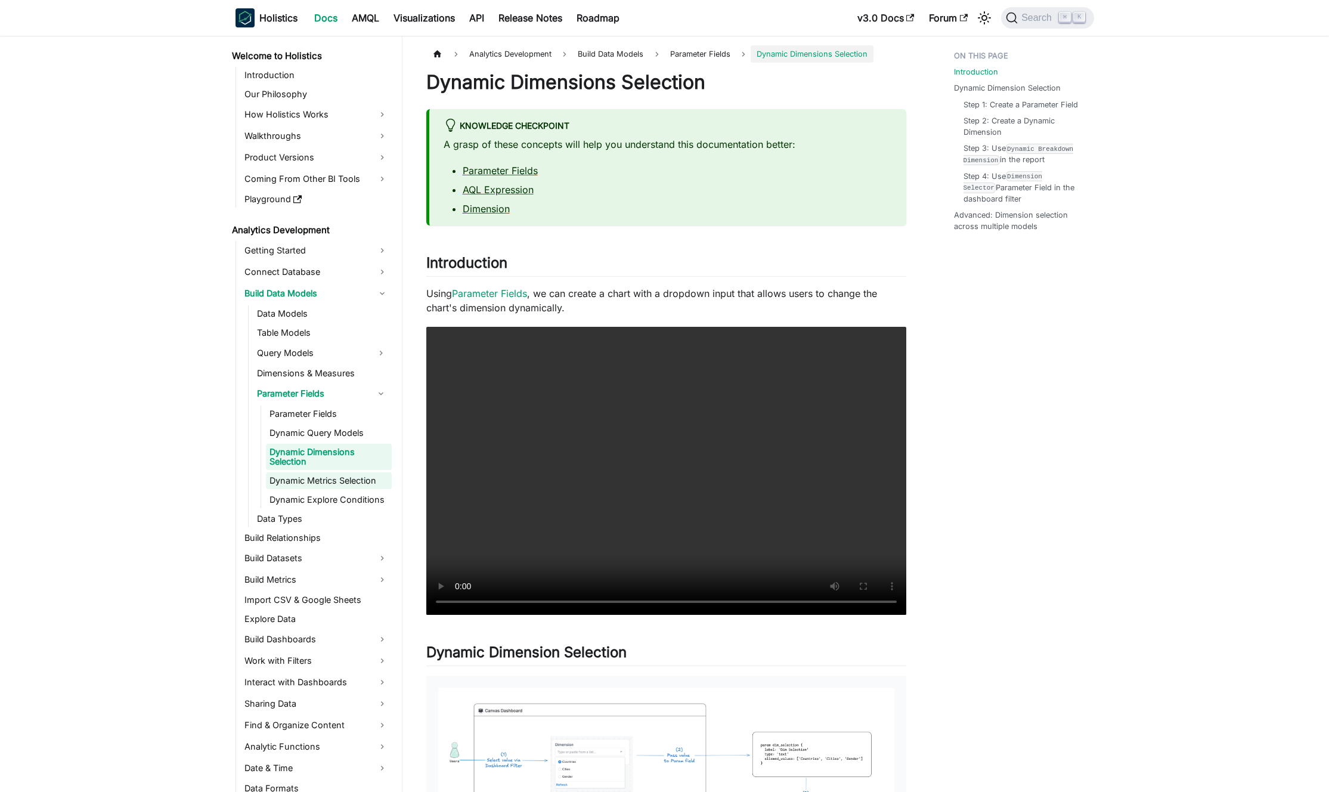
click at [330, 485] on link "Dynamic Metrics Selection" at bounding box center [329, 480] width 126 height 17
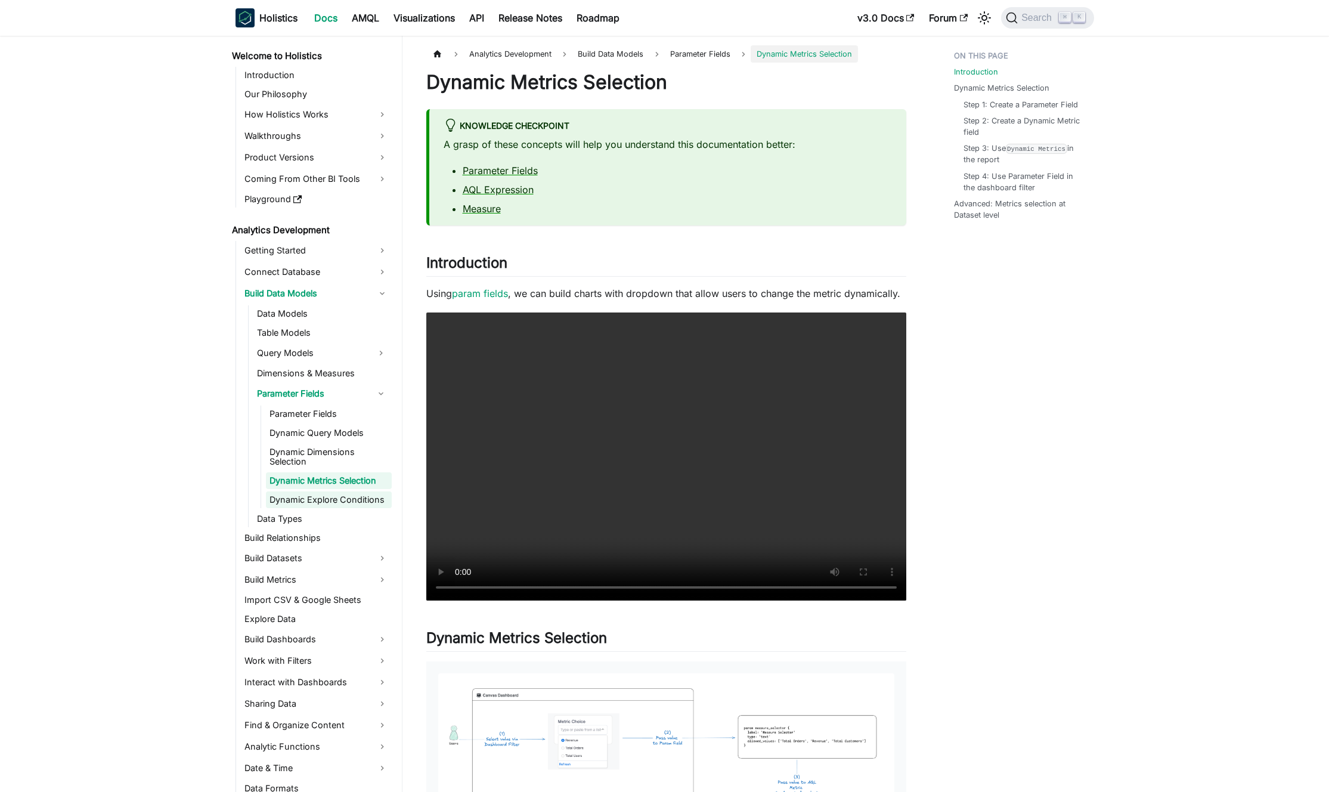
click at [332, 499] on link "Dynamic Explore Conditions" at bounding box center [329, 499] width 126 height 17
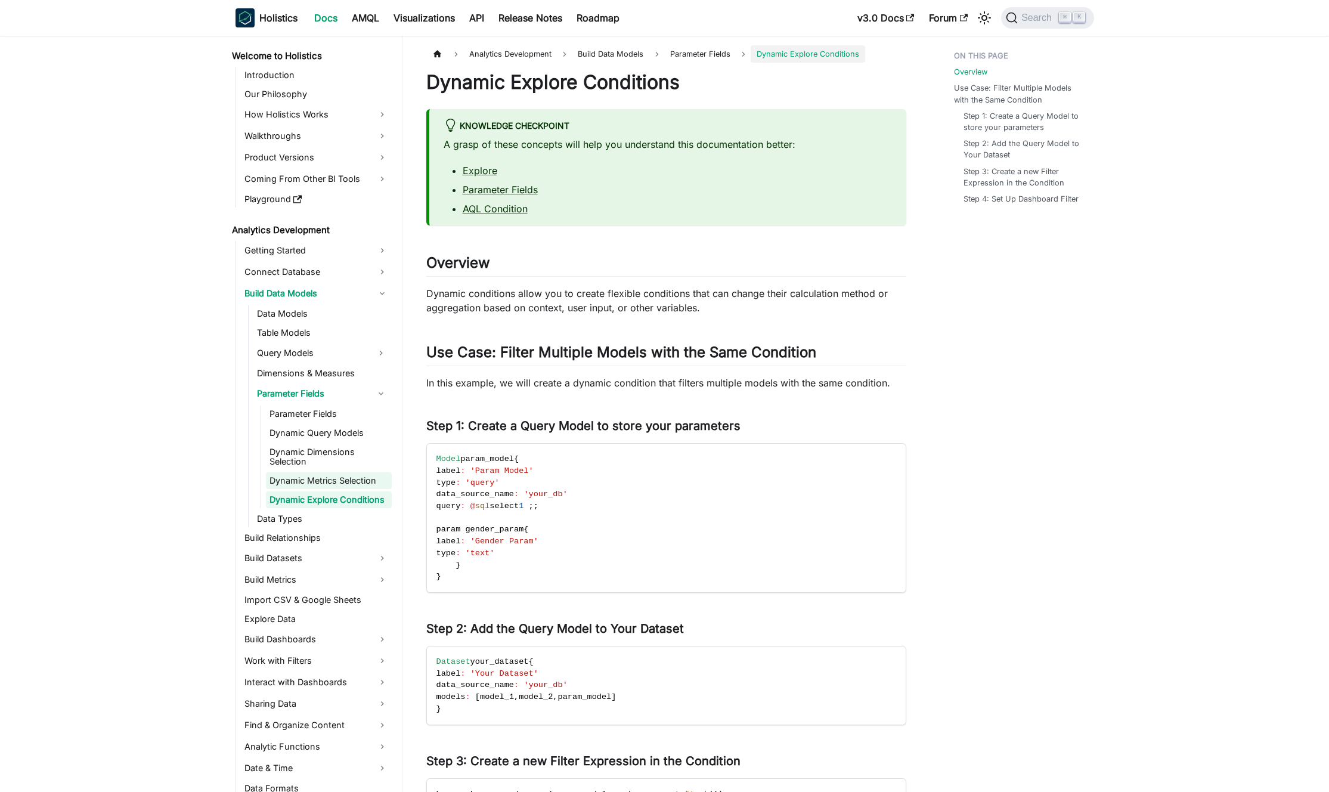
click at [335, 481] on link "Dynamic Metrics Selection" at bounding box center [329, 480] width 126 height 17
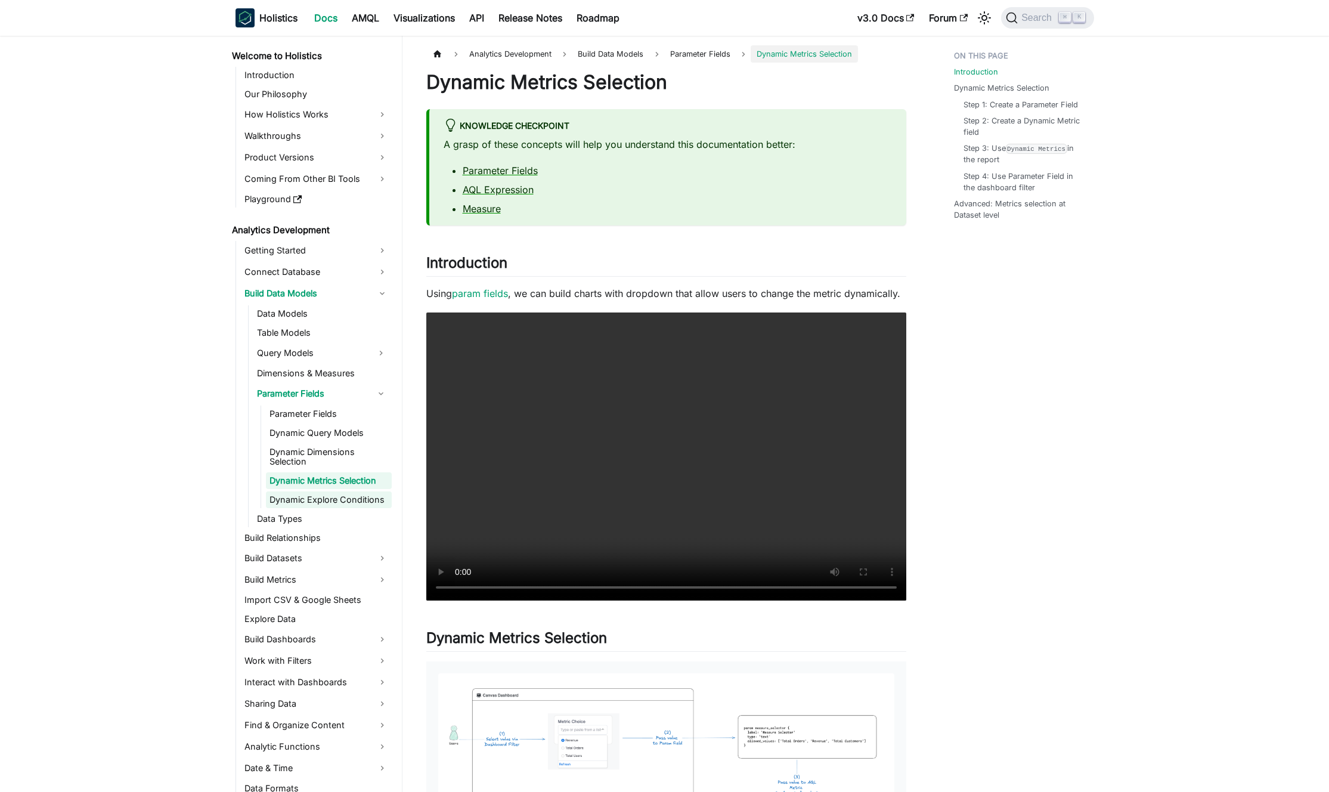
click at [335, 495] on link "Dynamic Explore Conditions" at bounding box center [329, 499] width 126 height 17
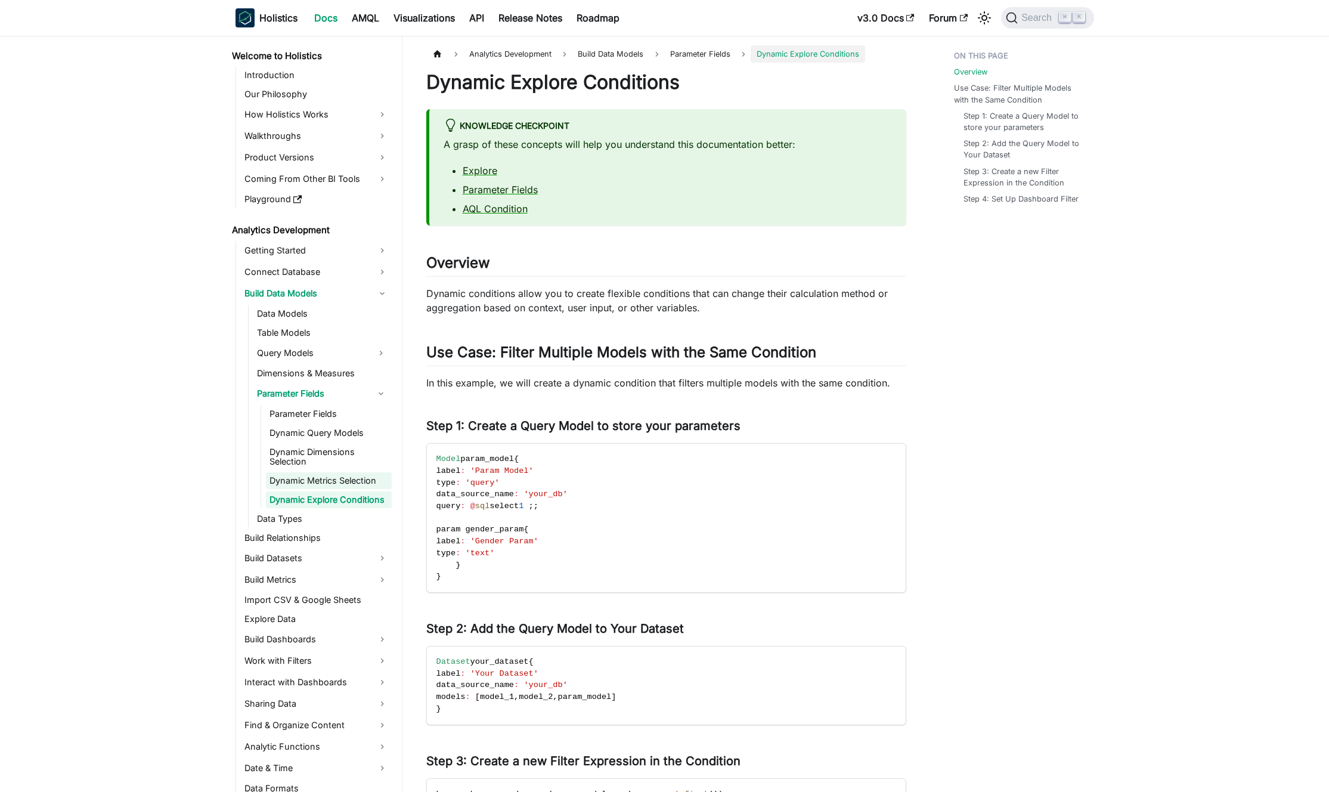
click at [335, 483] on link "Dynamic Metrics Selection" at bounding box center [329, 480] width 126 height 17
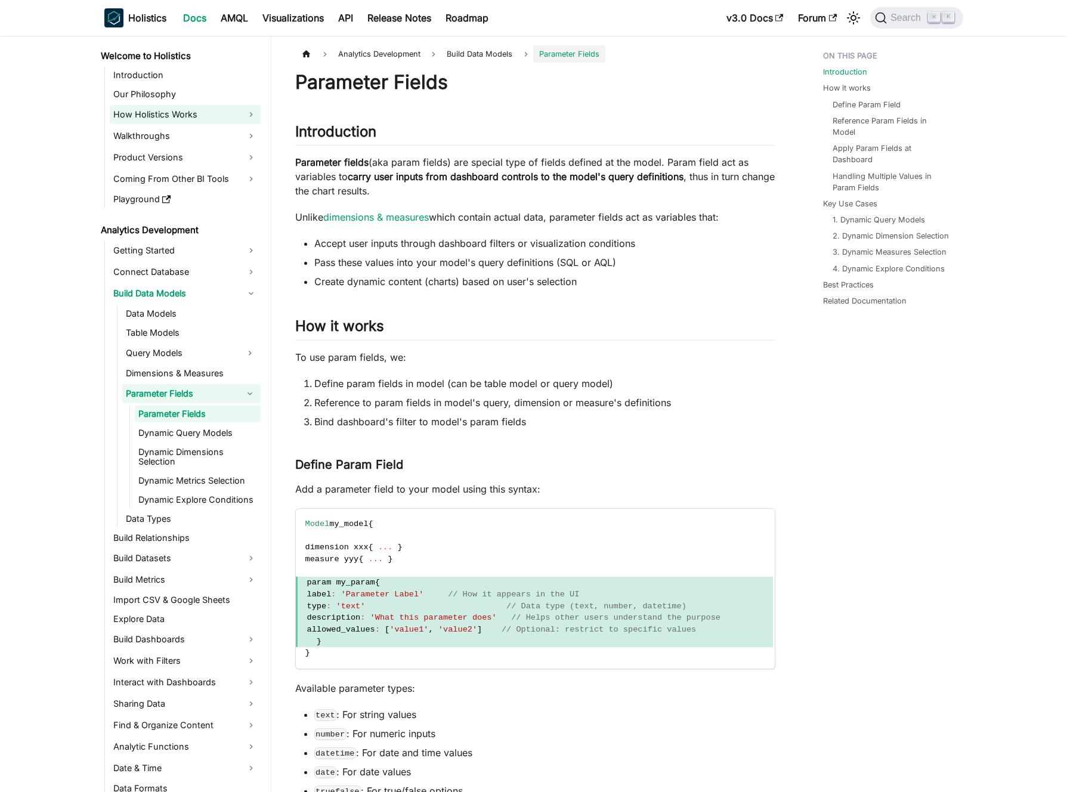
click at [199, 118] on link "How Holistics Works" at bounding box center [185, 114] width 151 height 19
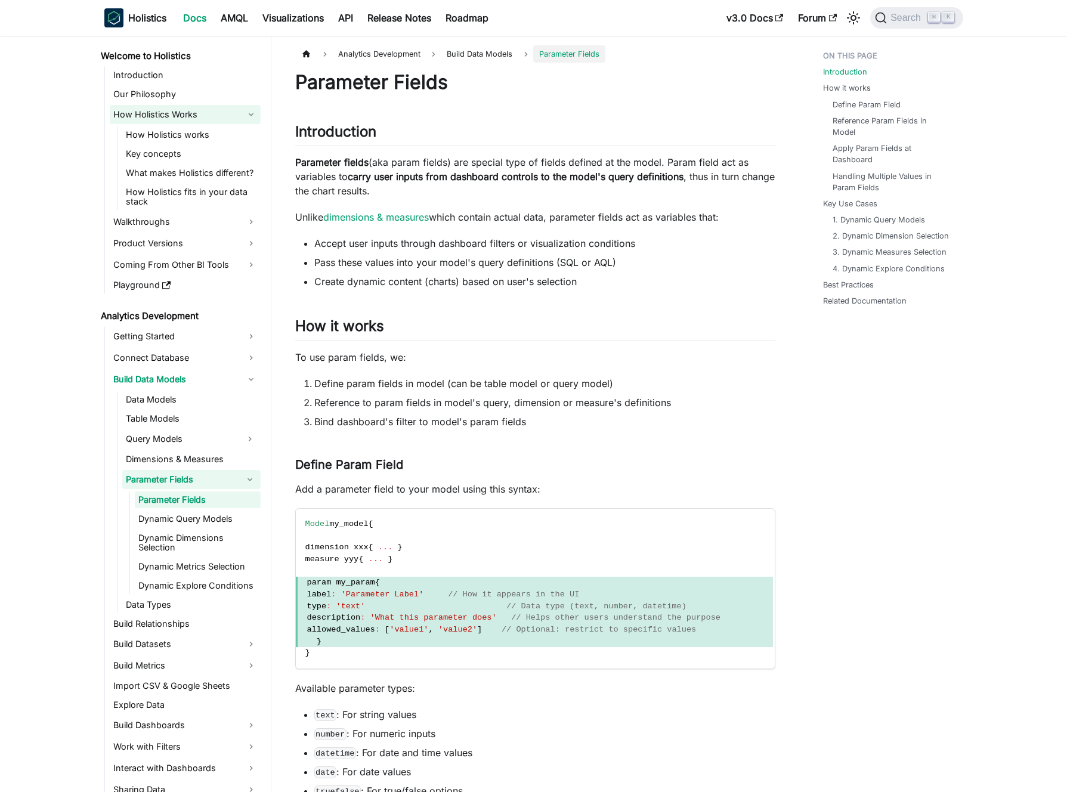
click at [199, 118] on link "How Holistics Works" at bounding box center [185, 114] width 151 height 19
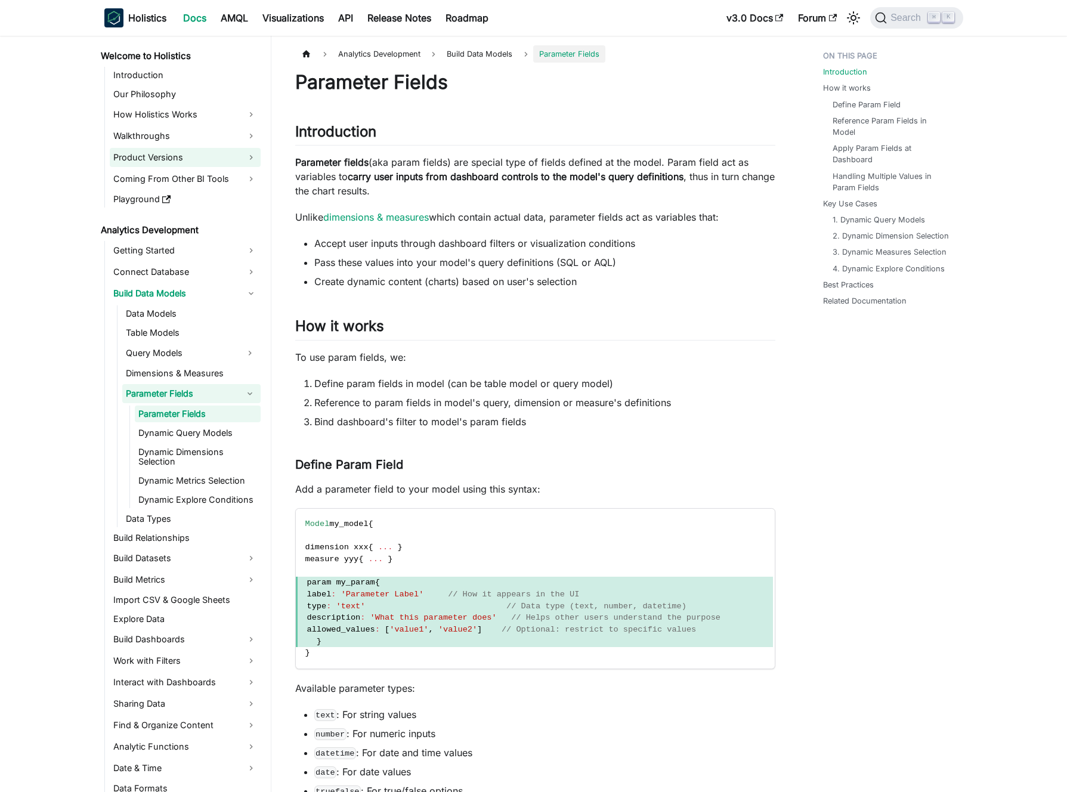
click at [194, 161] on link "Product Versions" at bounding box center [185, 157] width 151 height 19
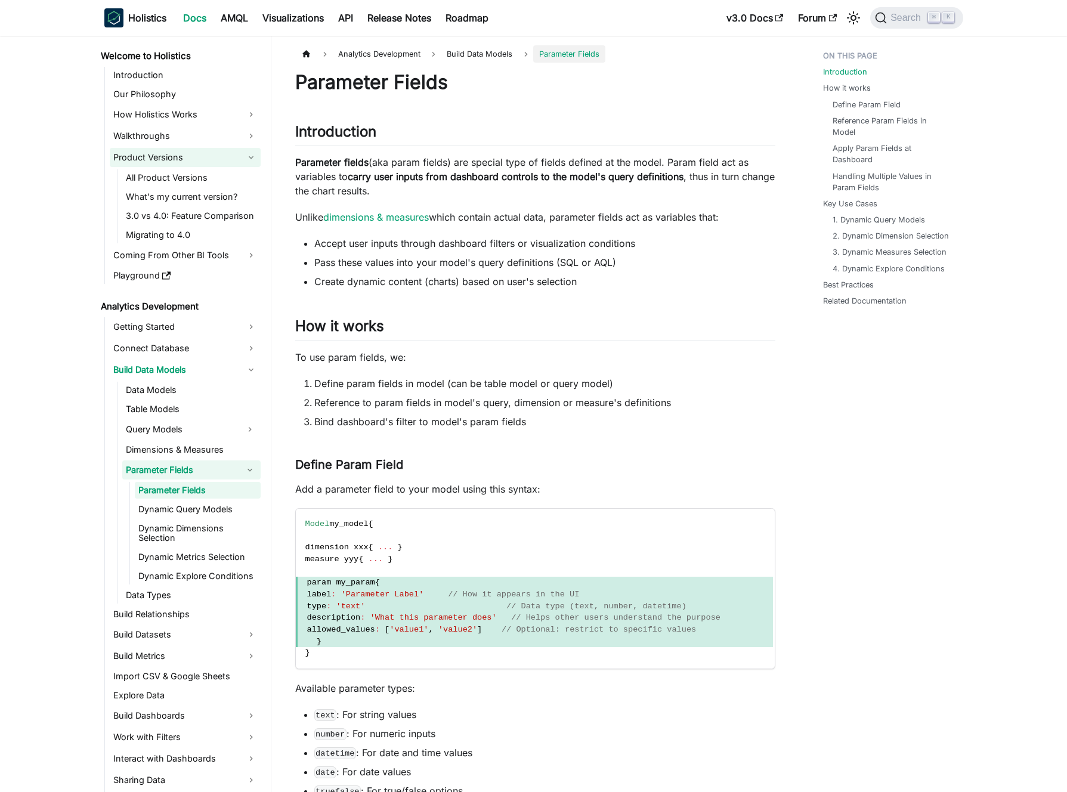
click at [194, 161] on link "Product Versions" at bounding box center [185, 157] width 151 height 19
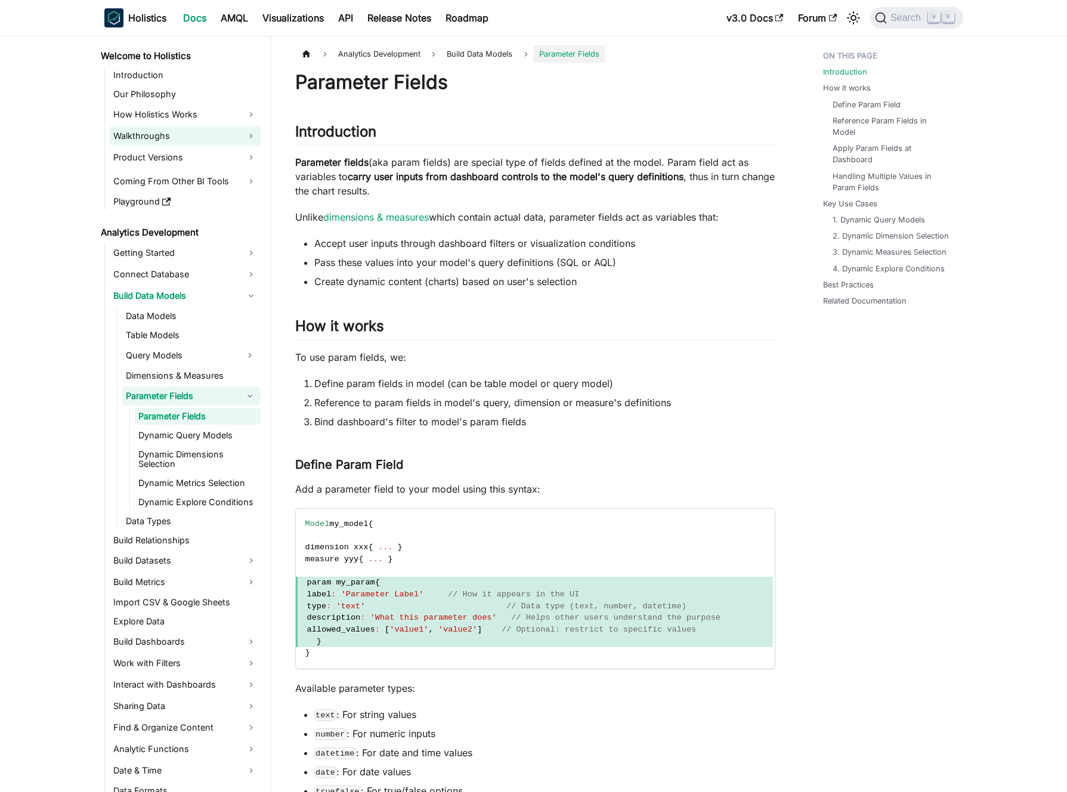
click at [200, 135] on link "Walkthroughs" at bounding box center [185, 135] width 151 height 19
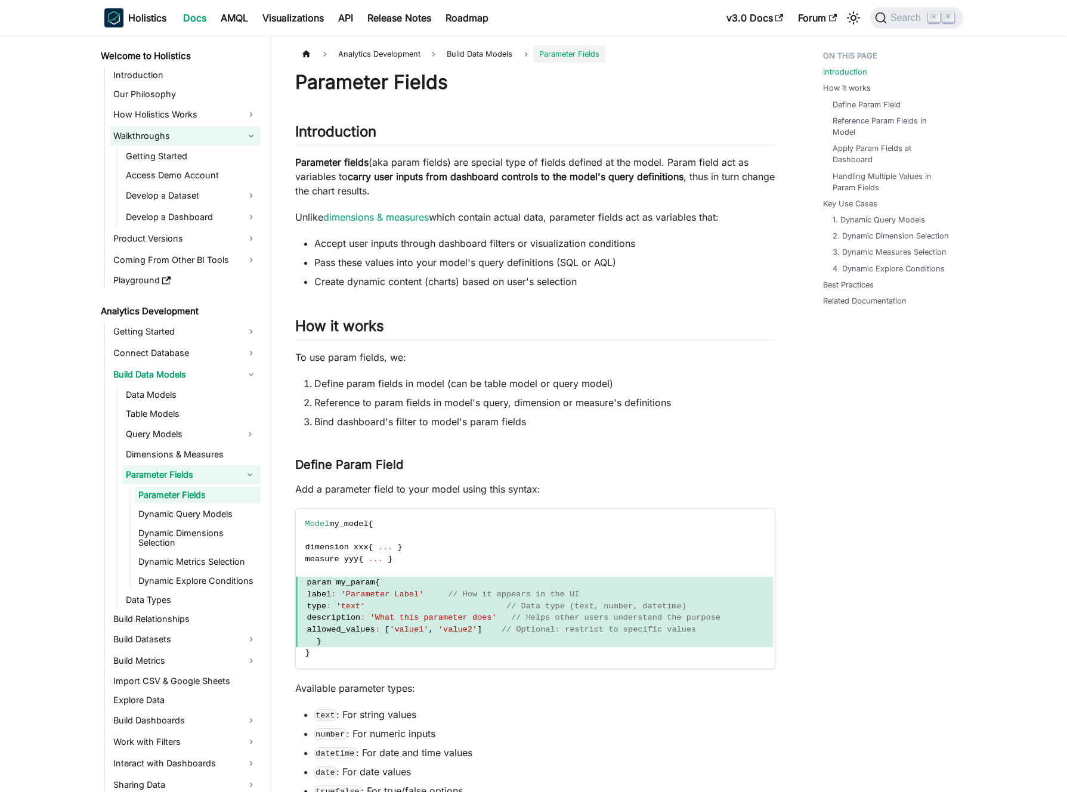
click at [200, 135] on link "Walkthroughs" at bounding box center [185, 135] width 151 height 19
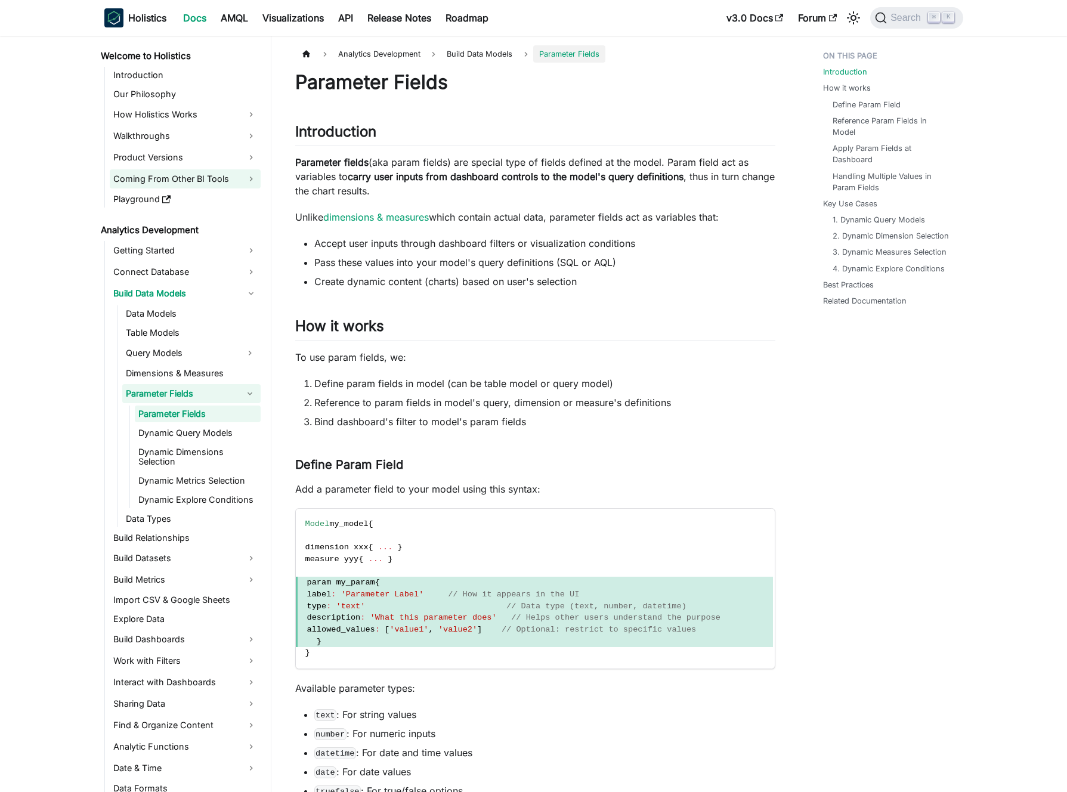
click at [202, 174] on link "Coming From Other BI Tools" at bounding box center [185, 178] width 151 height 19
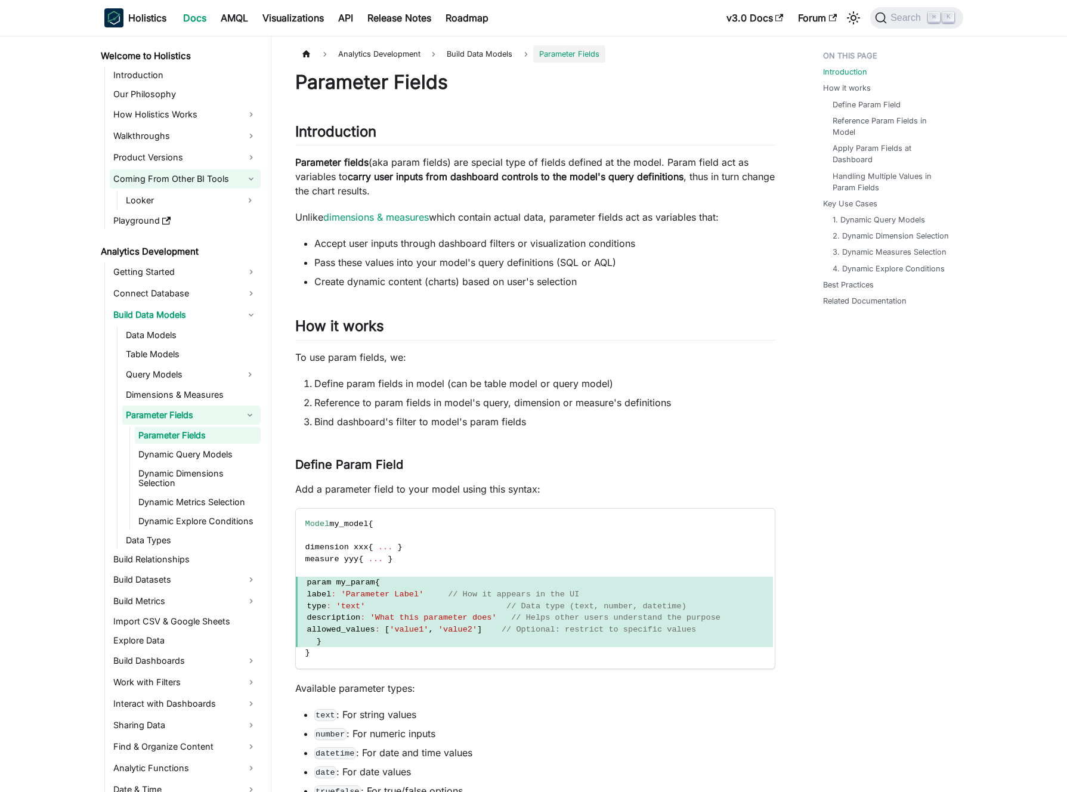
click at [202, 174] on link "Coming From Other BI Tools" at bounding box center [185, 178] width 151 height 19
